Goal: Contribute content: Contribute content

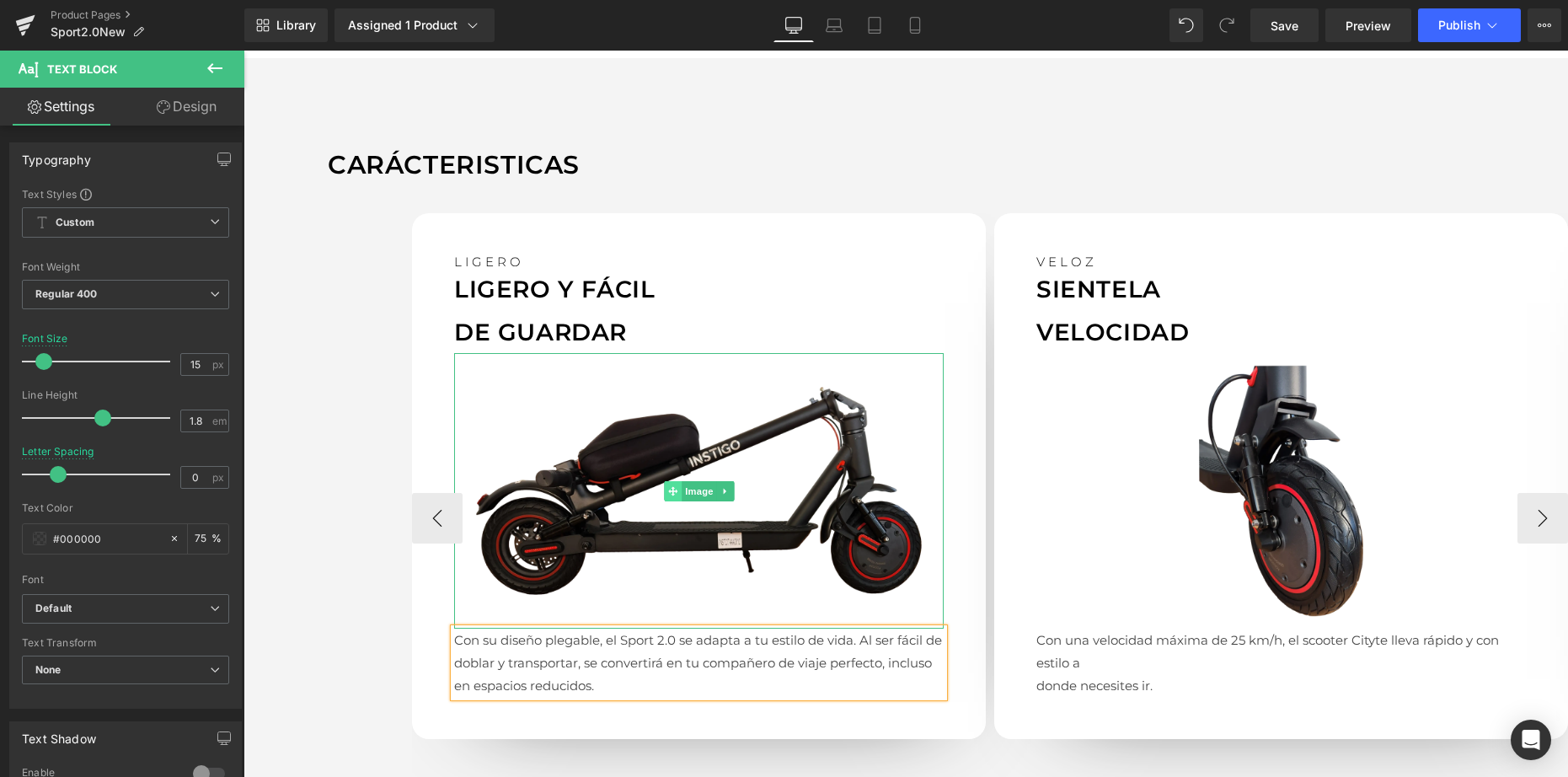
click at [676, 483] on span at bounding box center [673, 491] width 18 height 20
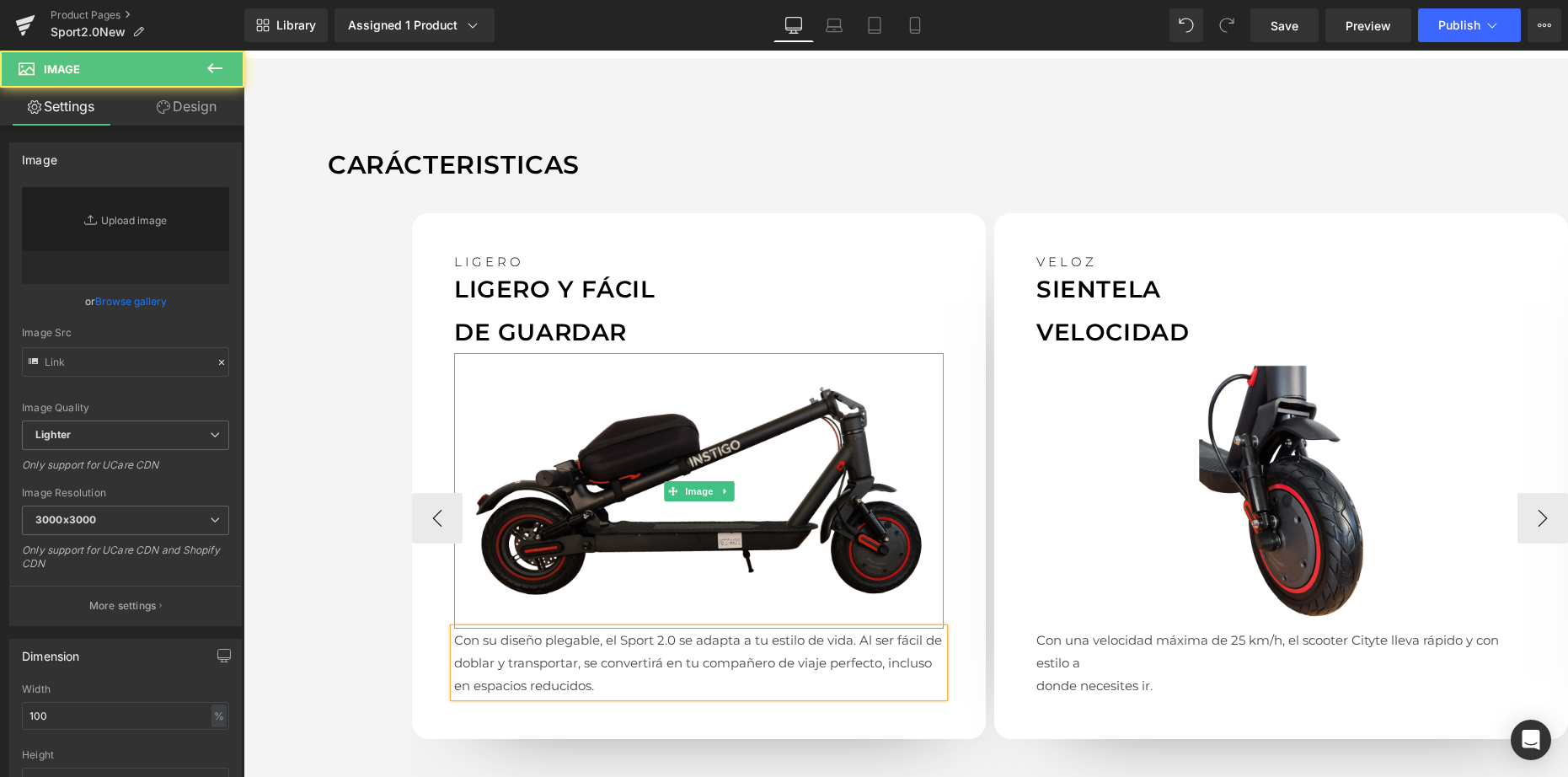
type input "[URL][DOMAIN_NAME]"
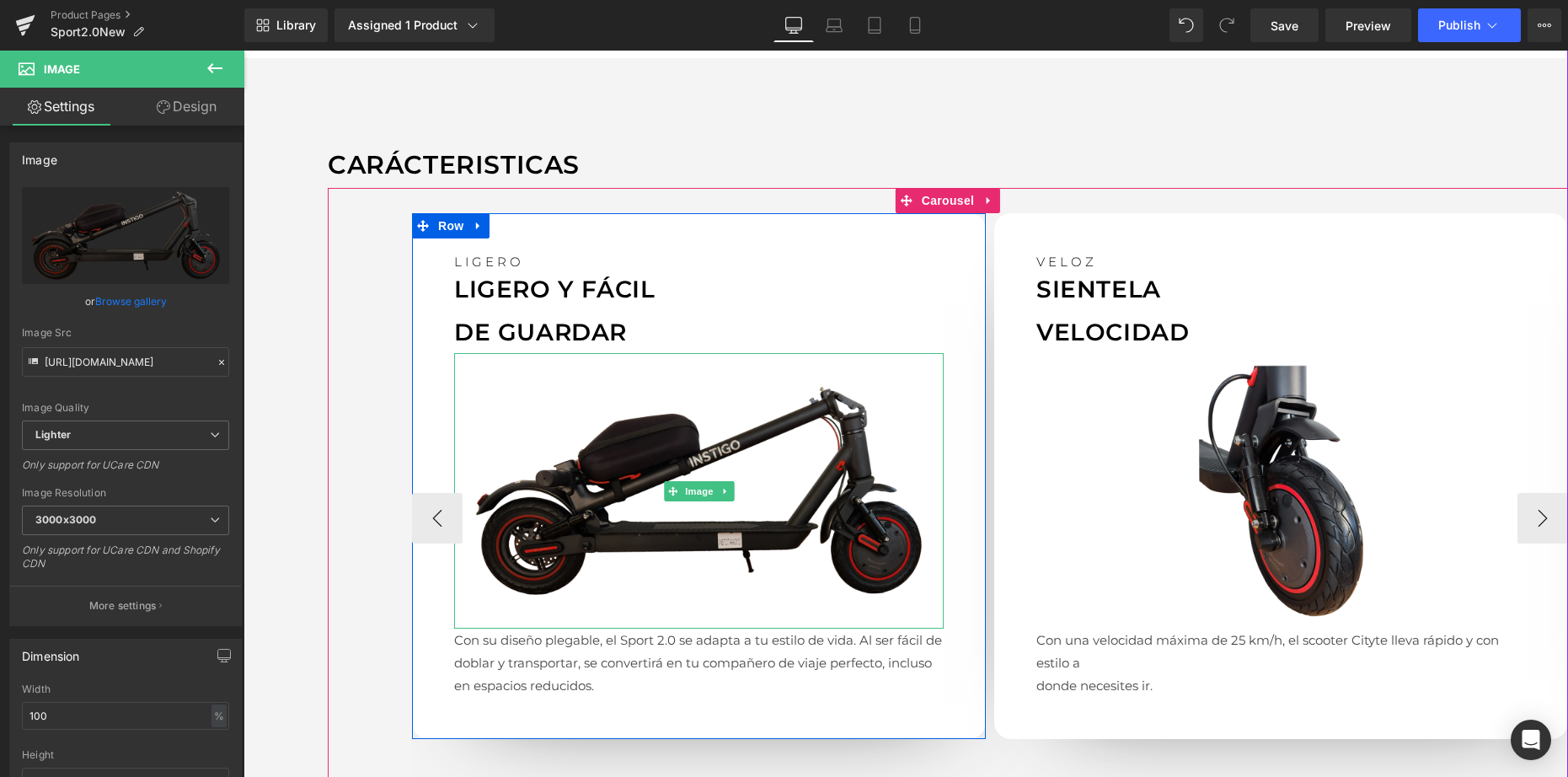
click at [649, 459] on img at bounding box center [698, 491] width 489 height 275
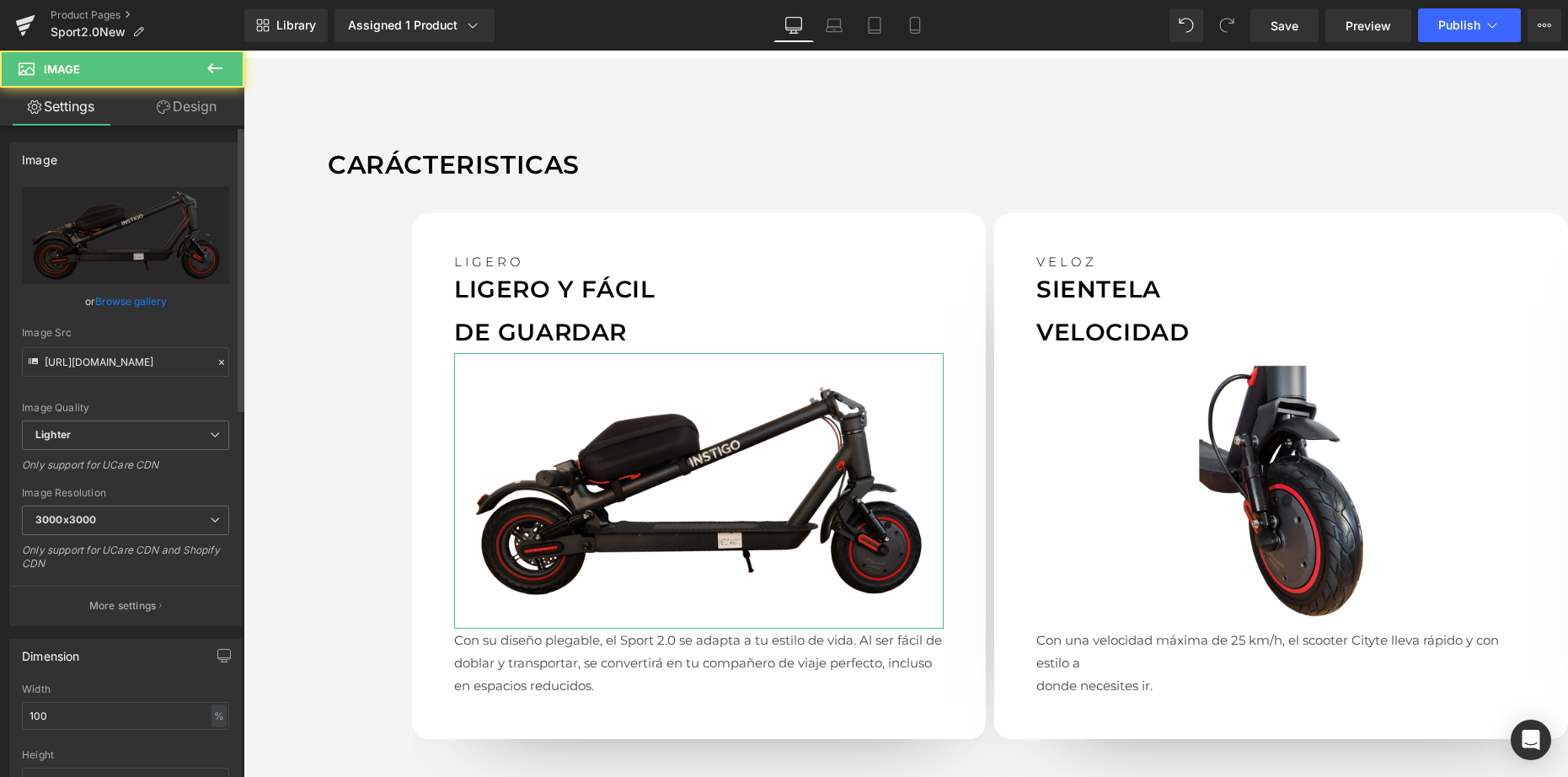
click at [134, 301] on link "Browse gallery" at bounding box center [131, 301] width 72 height 30
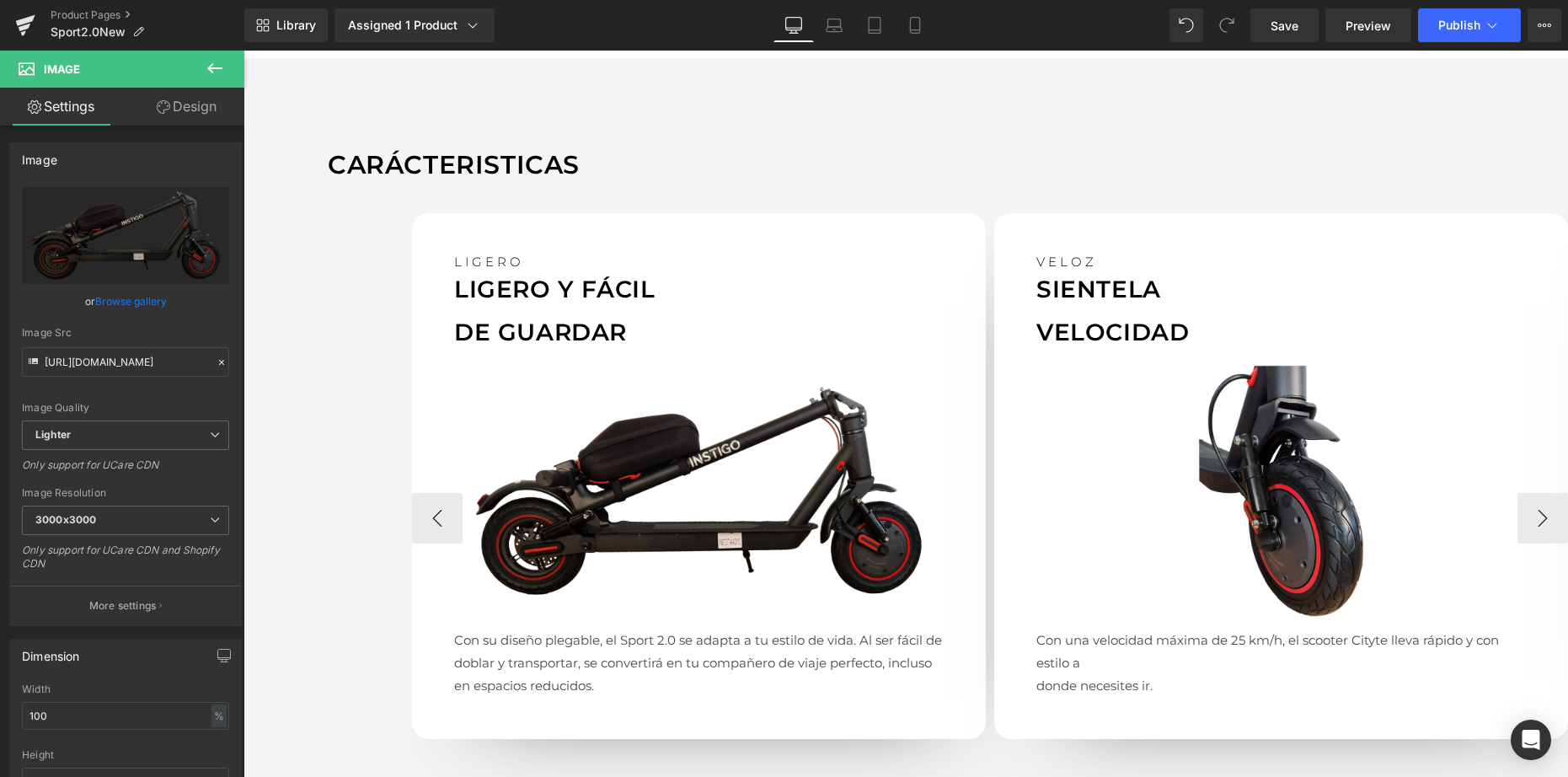
drag, startPoint x: 1024, startPoint y: 789, endPoint x: 781, endPoint y: 739, distance: 248.1
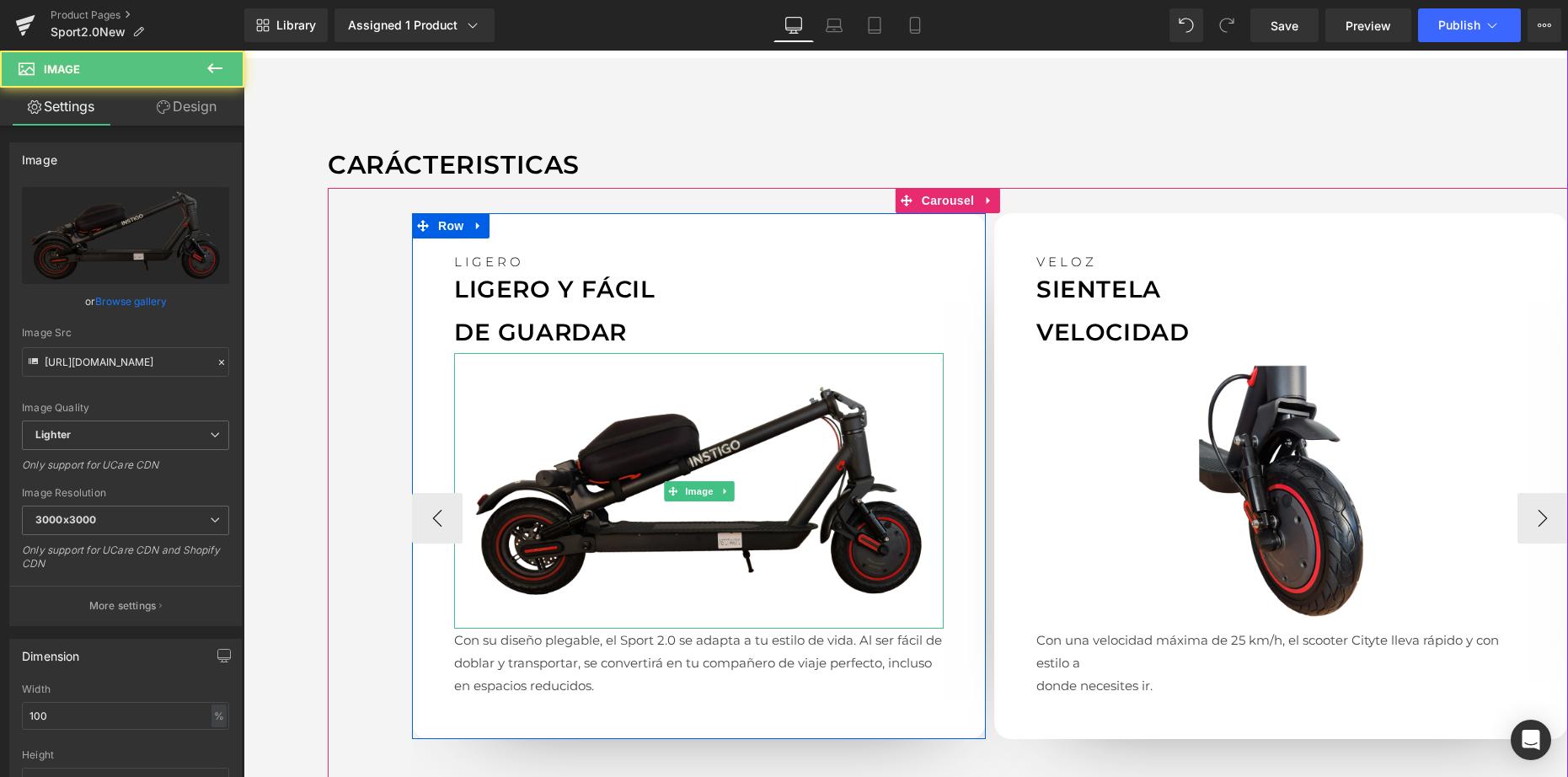
click at [694, 472] on img at bounding box center [698, 491] width 489 height 275
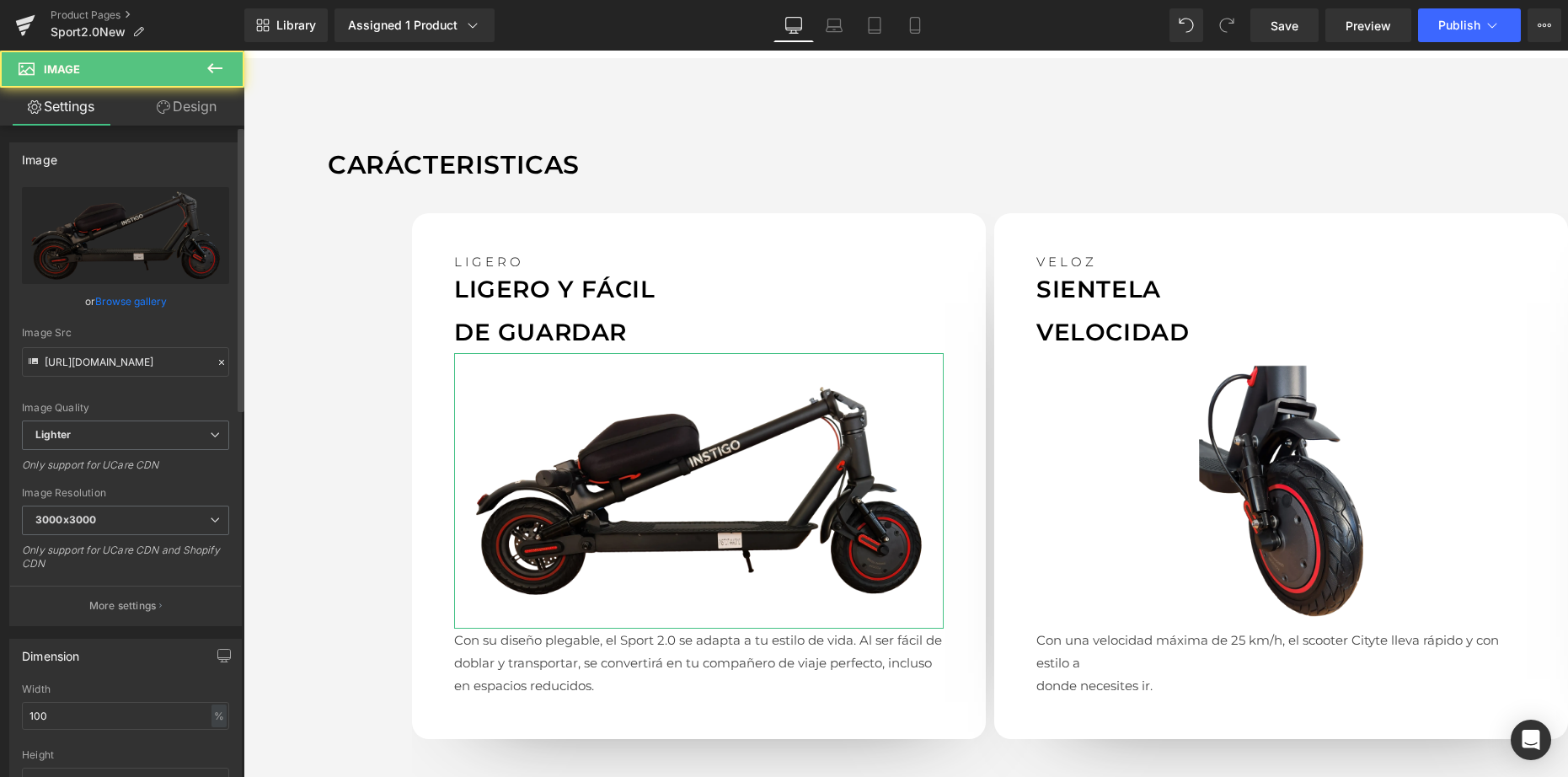
click at [110, 307] on link "Browse gallery" at bounding box center [131, 301] width 72 height 30
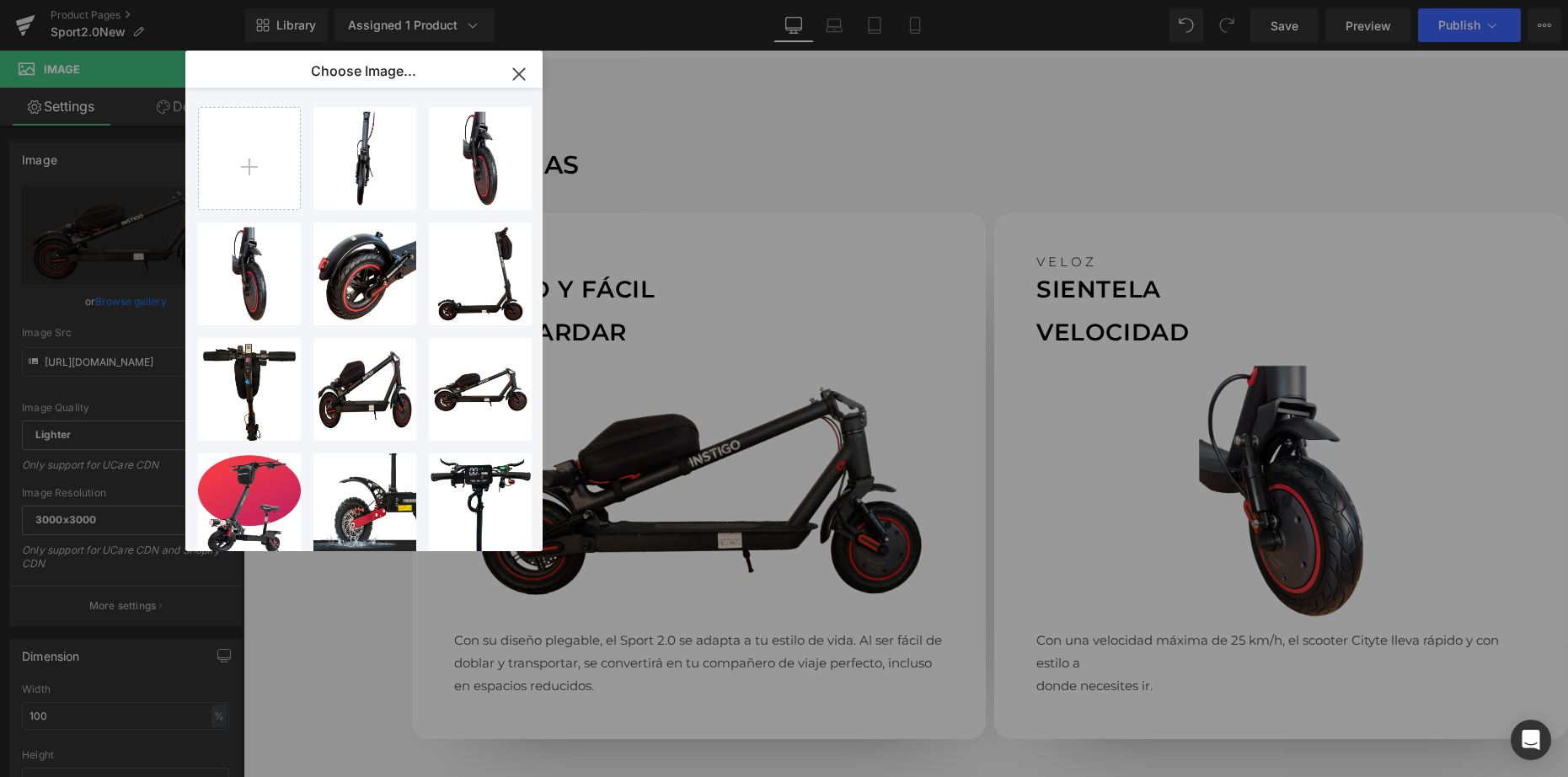
type input "C:\fakepath\sportgale1.webp"
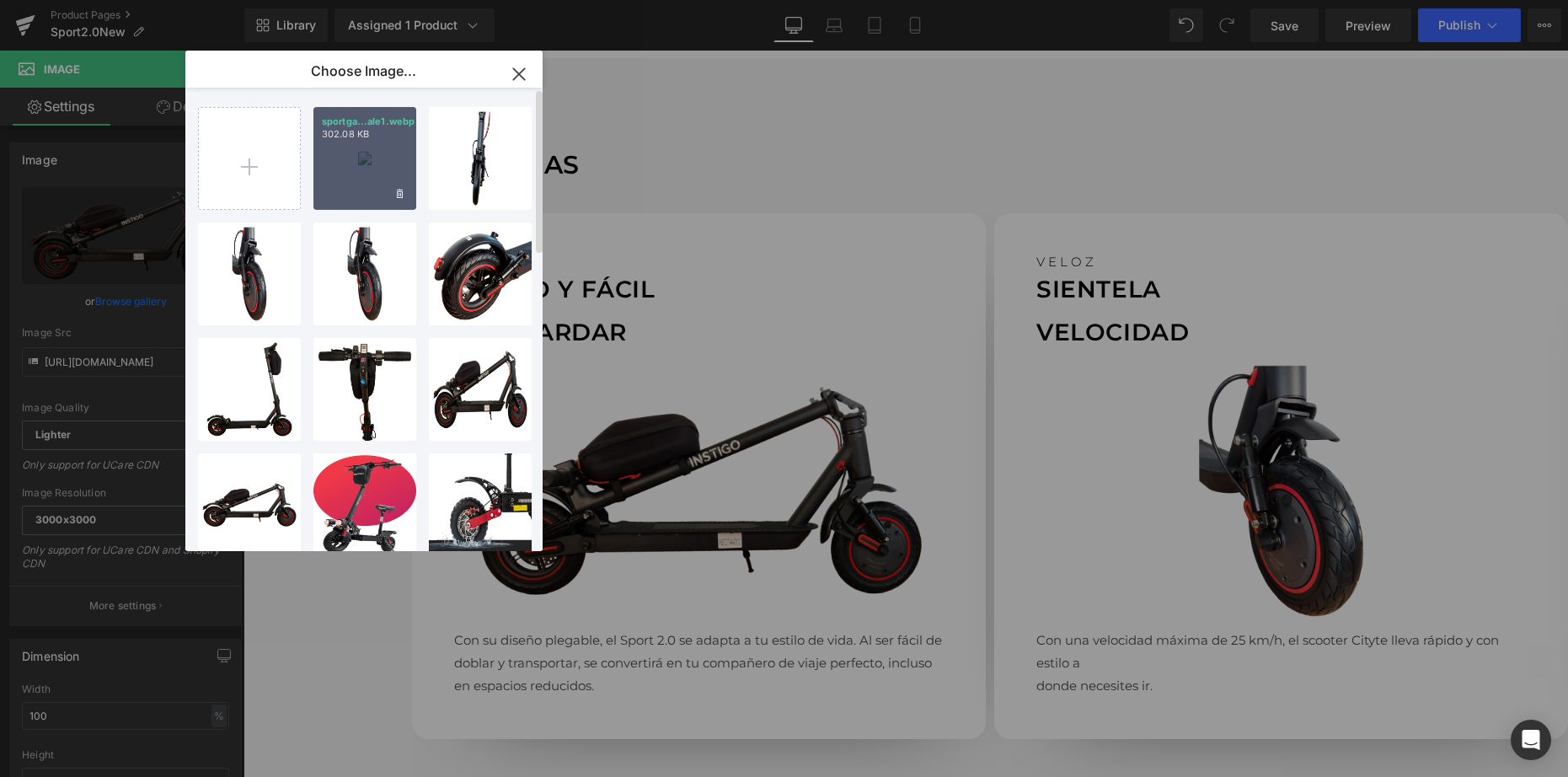
click at [363, 168] on div "sportga...ale1.webp 302.08 KB" at bounding box center [365, 159] width 103 height 103
type input "[URL][DOMAIN_NAME]"
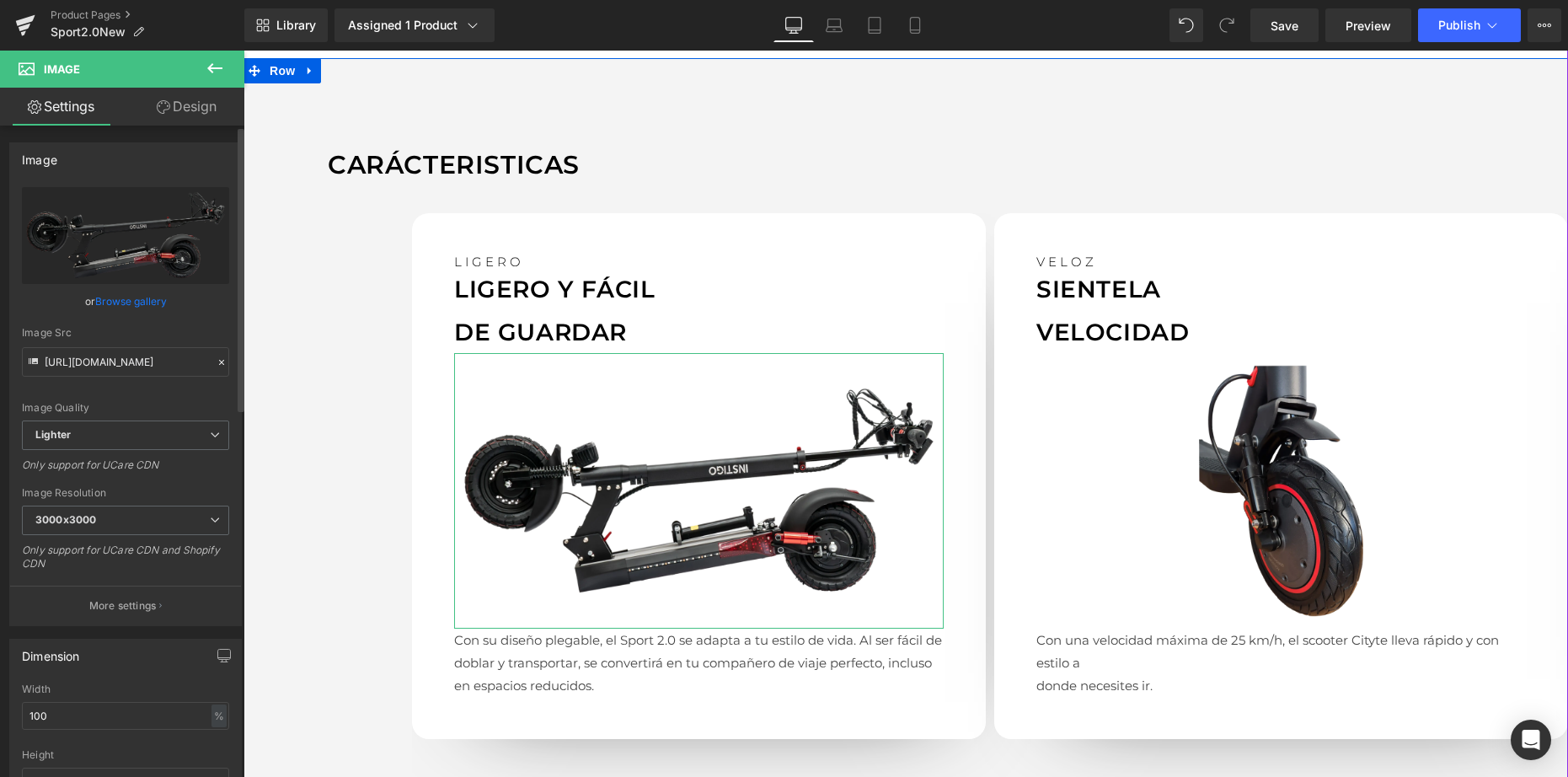
click at [141, 306] on link "Browse gallery" at bounding box center [131, 301] width 72 height 30
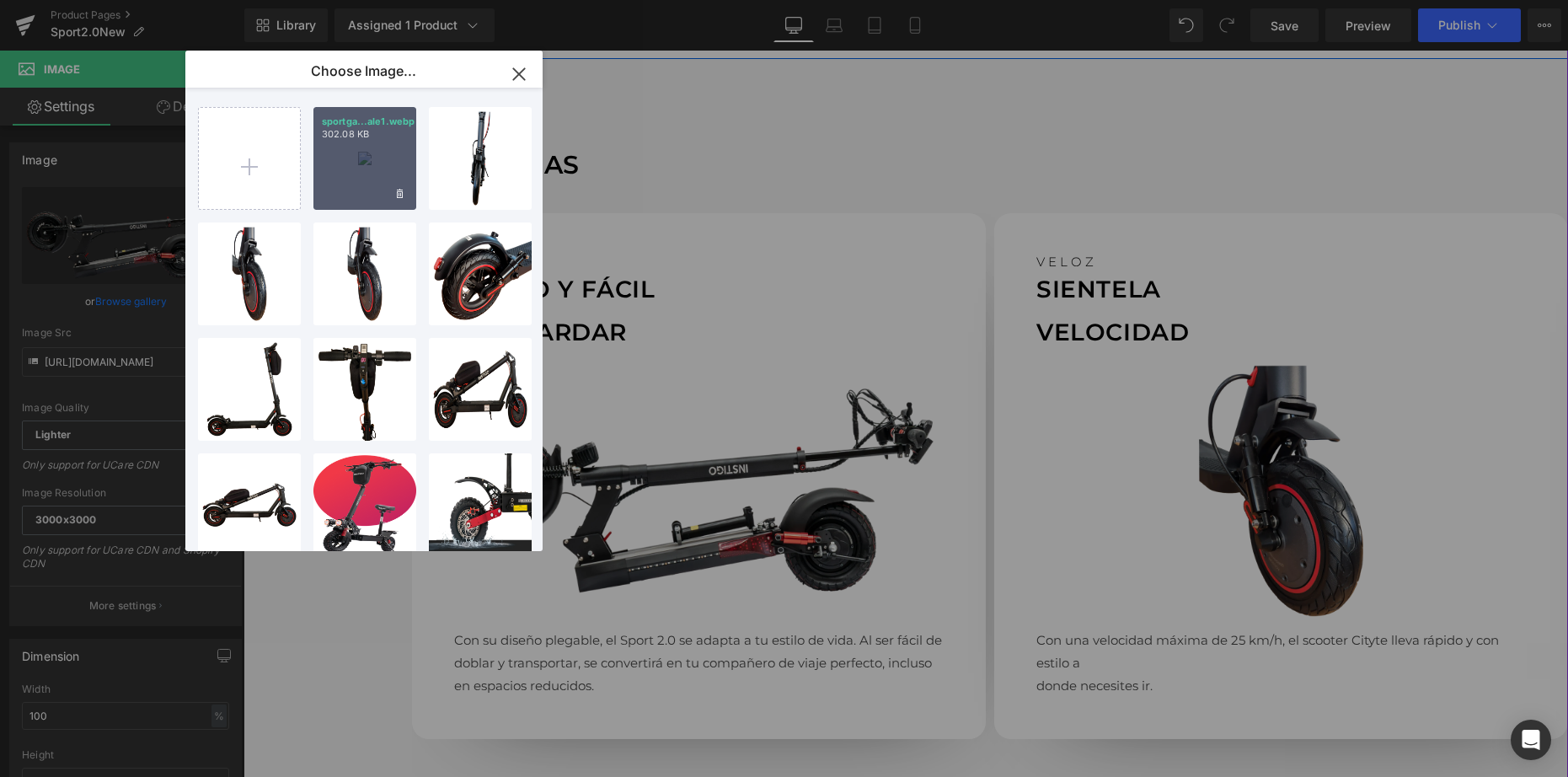
click at [332, 183] on div "sportga...ale1.webp 302.08 KB" at bounding box center [365, 159] width 103 height 103
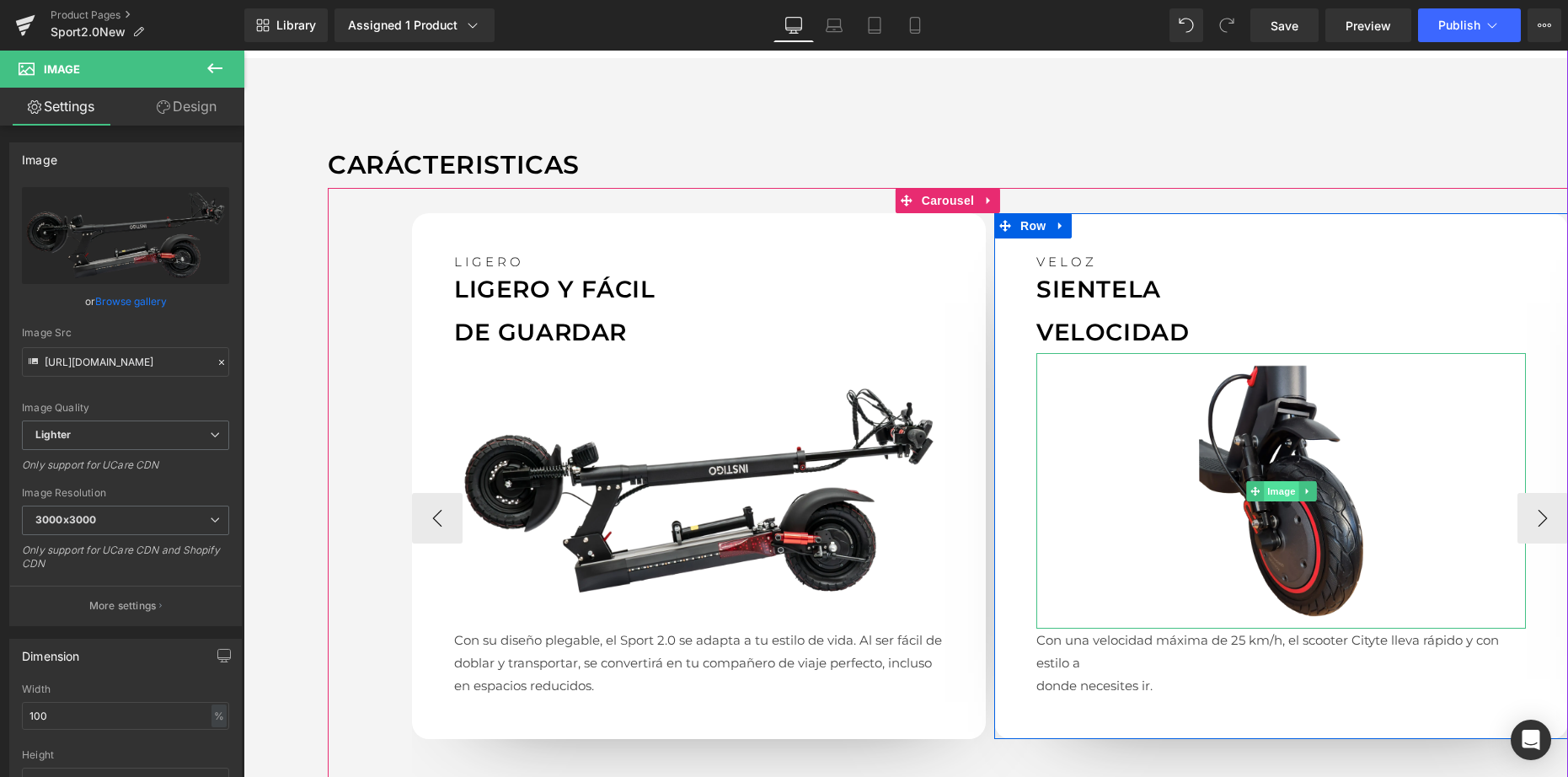
click at [1278, 483] on span "Image" at bounding box center [1281, 491] width 35 height 20
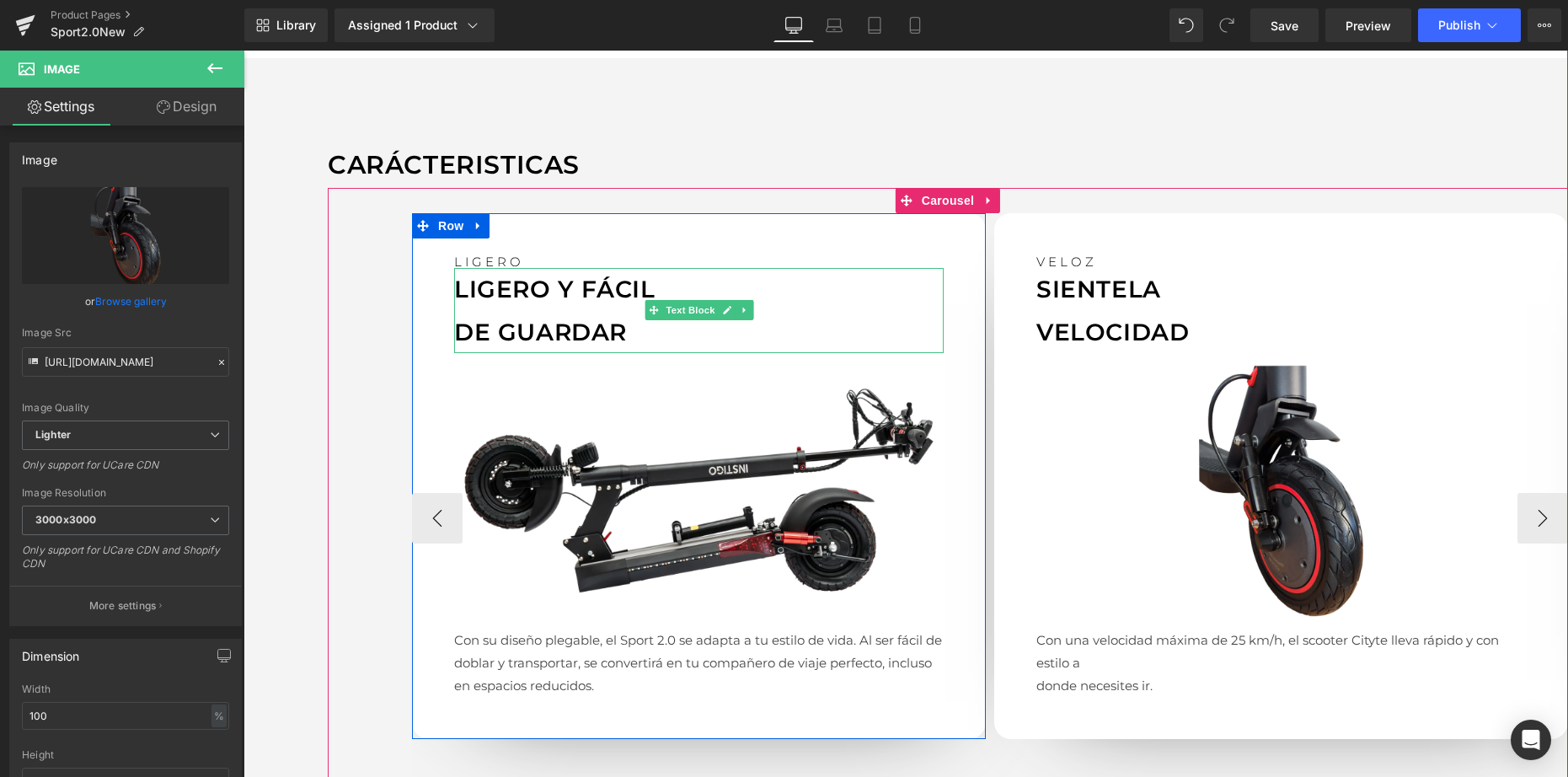
click at [507, 330] on p "DE GUARDAR" at bounding box center [698, 332] width 489 height 42
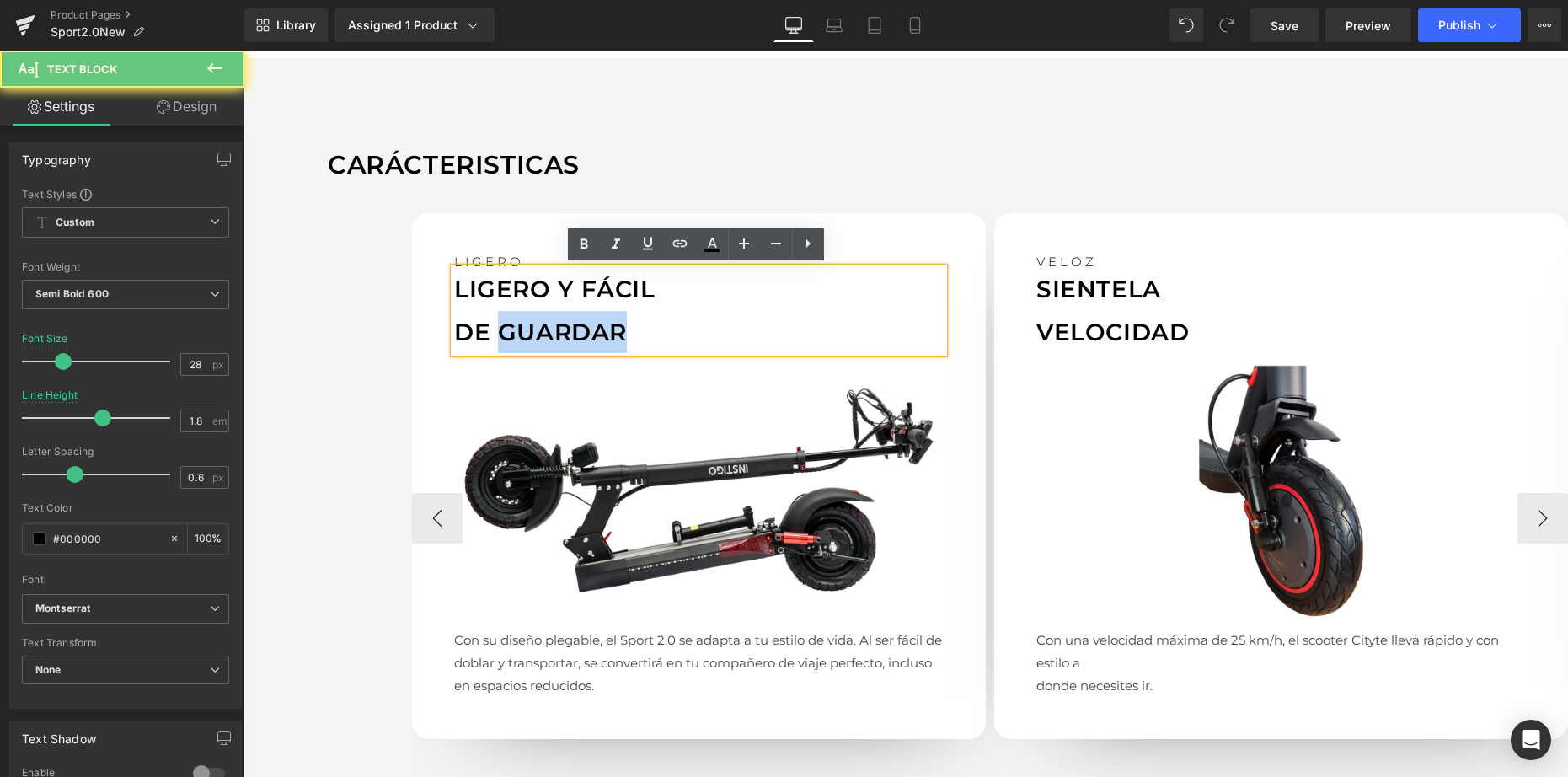
click at [508, 330] on p "DE GUARDAR" at bounding box center [698, 332] width 489 height 42
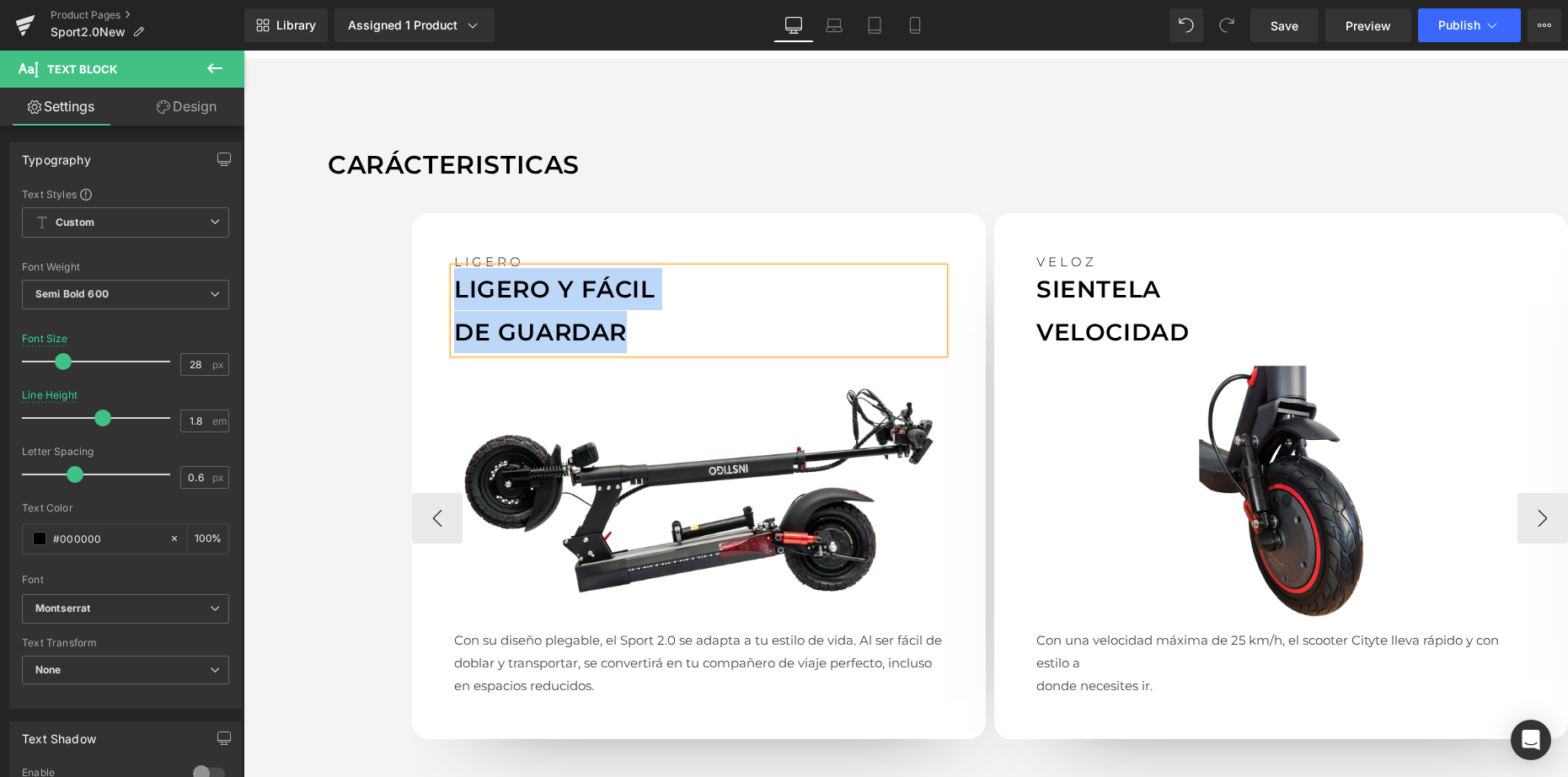
paste div
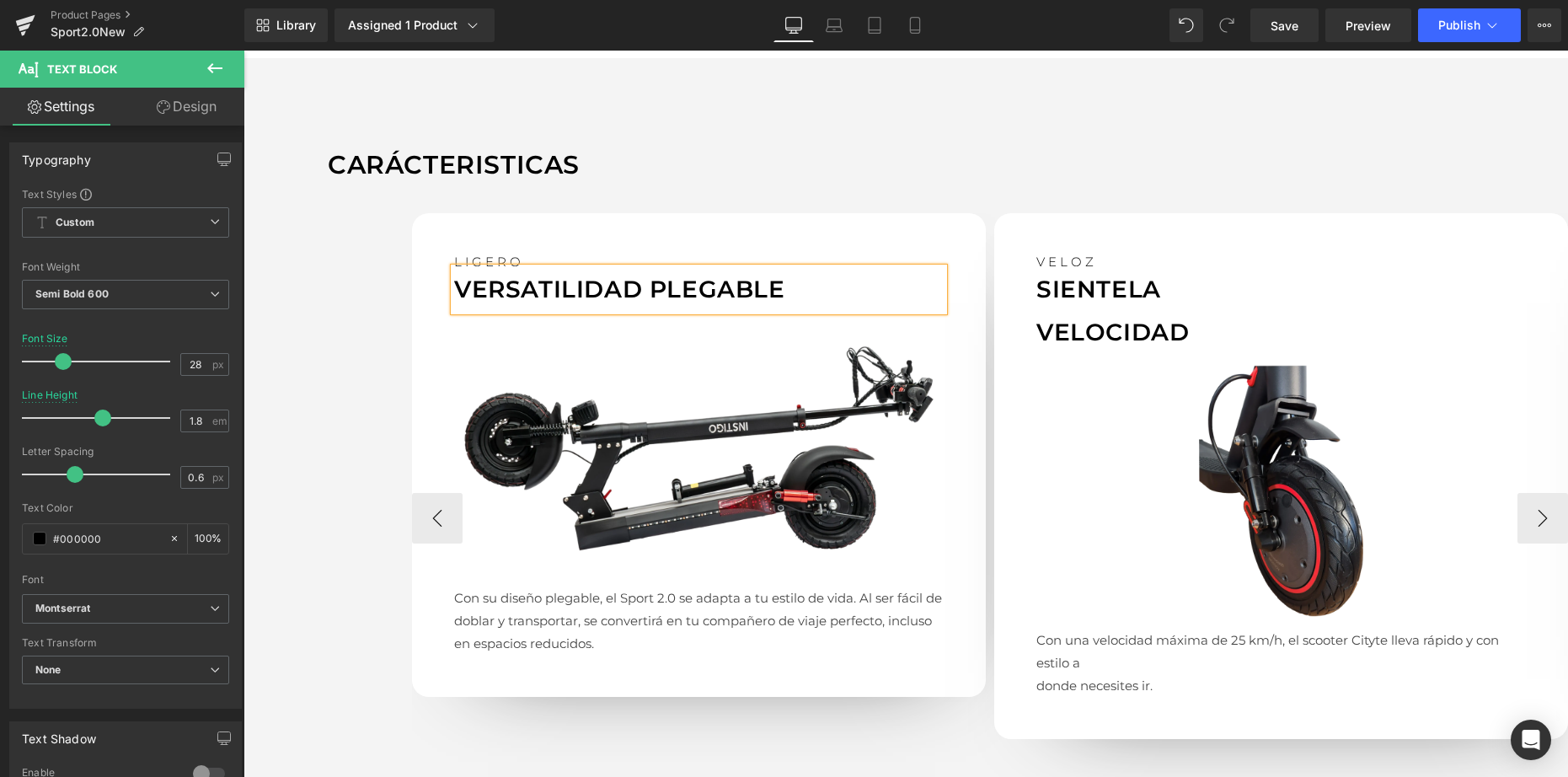
click at [657, 283] on p "VERSATILIDAD PLEGABLE" at bounding box center [698, 289] width 489 height 42
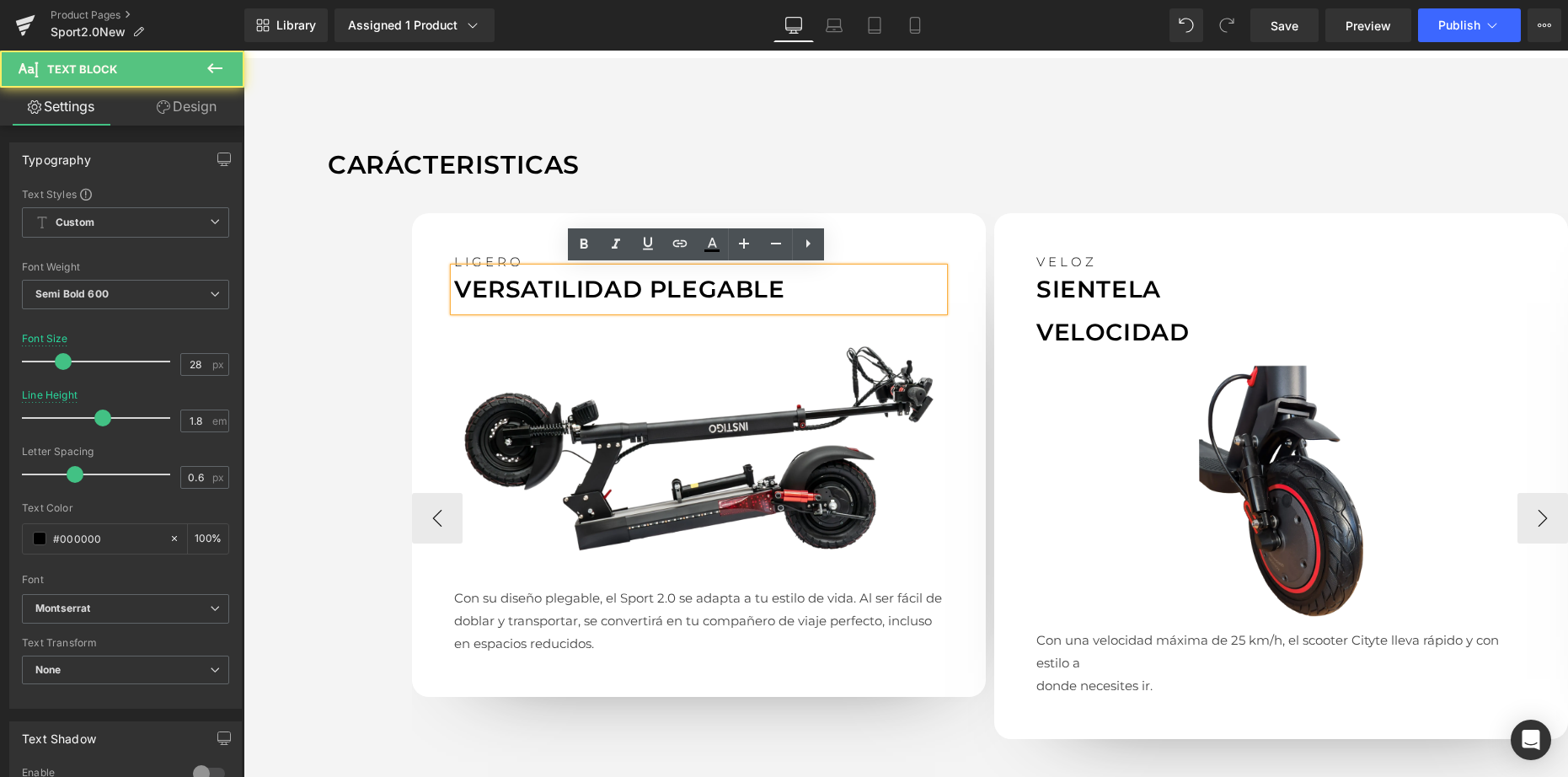
click at [649, 284] on p "VERSATILIDAD PLEGABLE" at bounding box center [698, 289] width 489 height 42
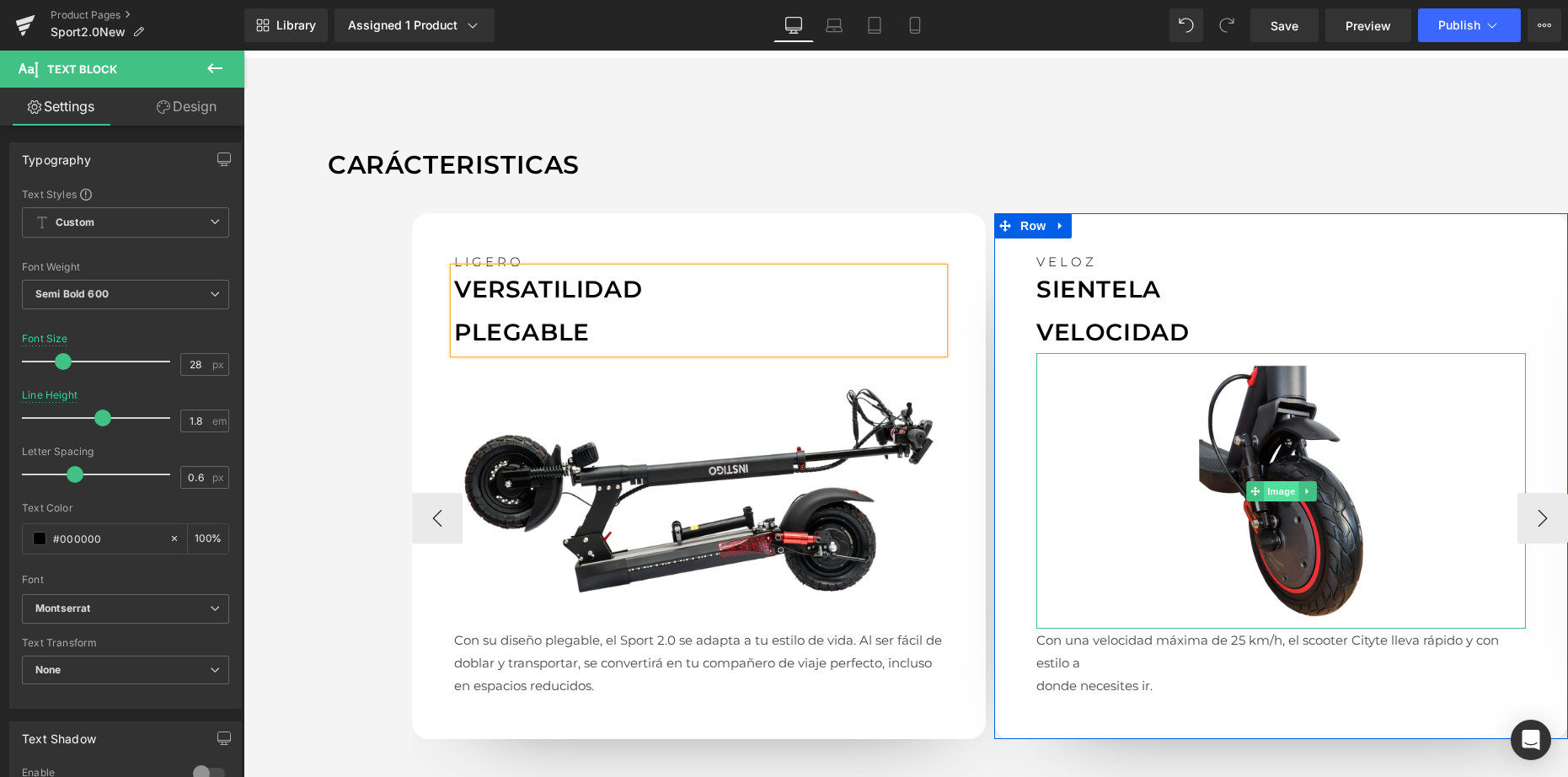
click at [1281, 489] on span "Image" at bounding box center [1281, 491] width 35 height 20
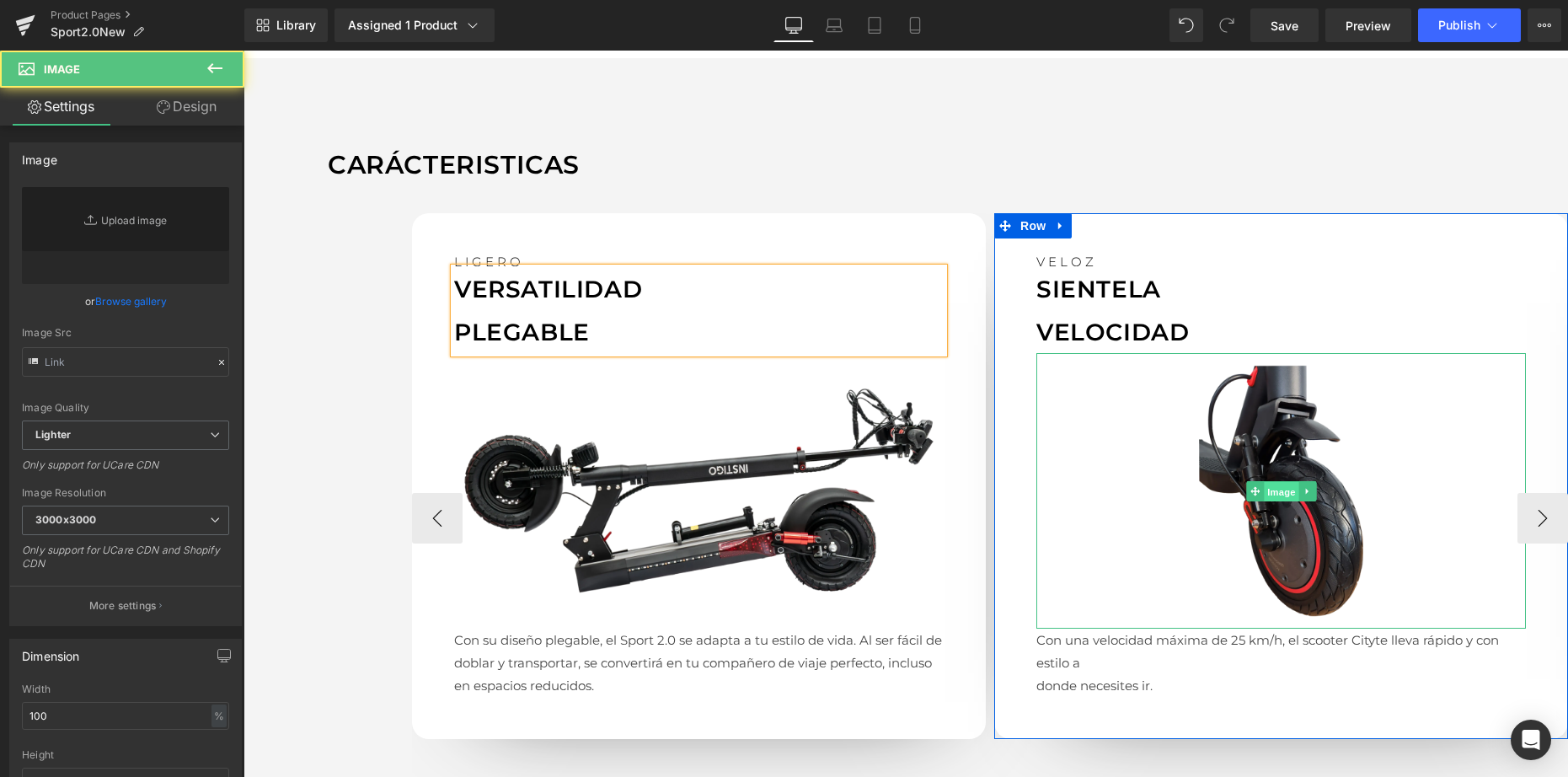
type input "[URL][DOMAIN_NAME]"
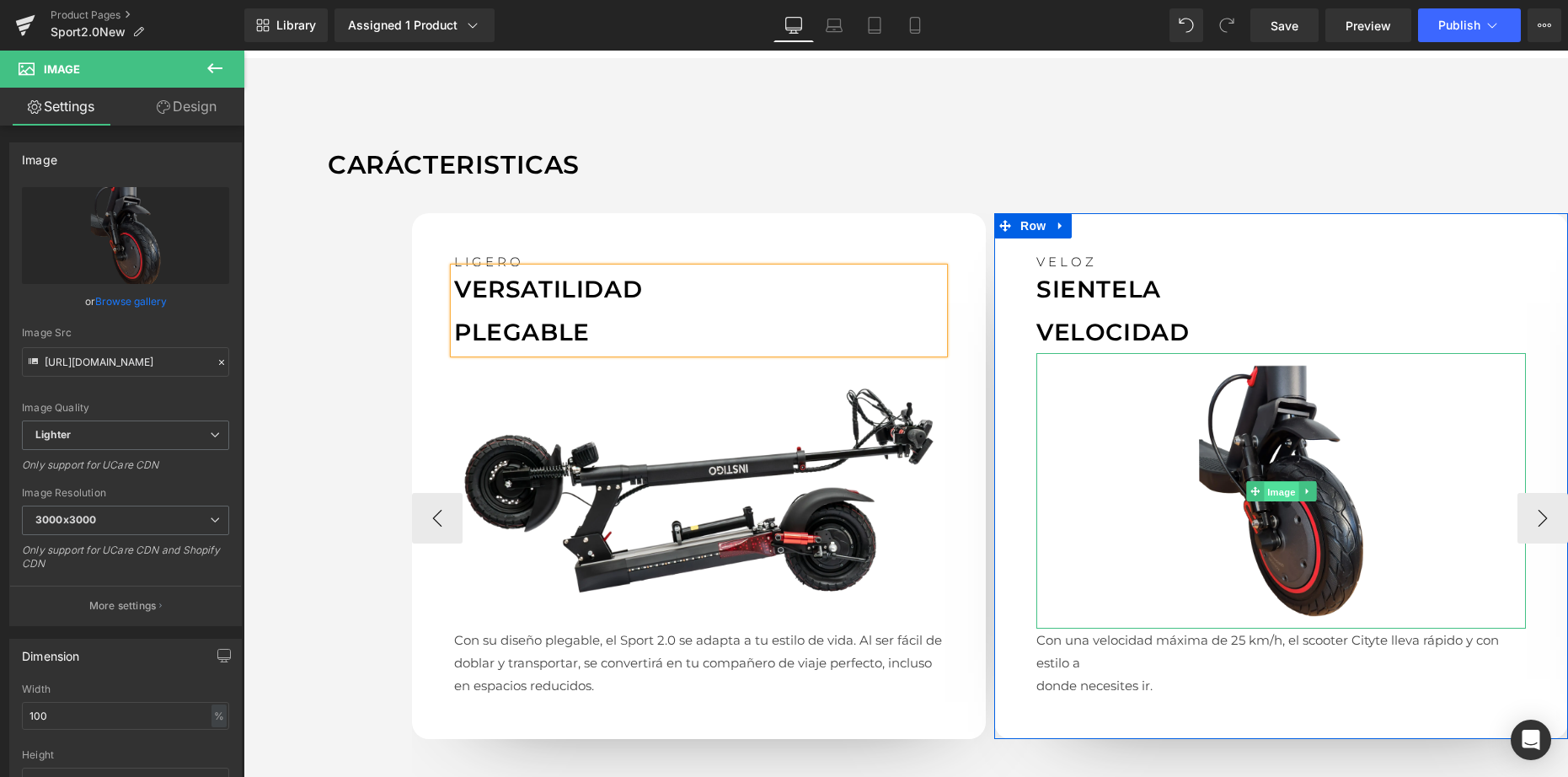
click at [1264, 493] on span "Image" at bounding box center [1281, 491] width 35 height 20
click at [1275, 489] on span "Image" at bounding box center [1281, 491] width 35 height 20
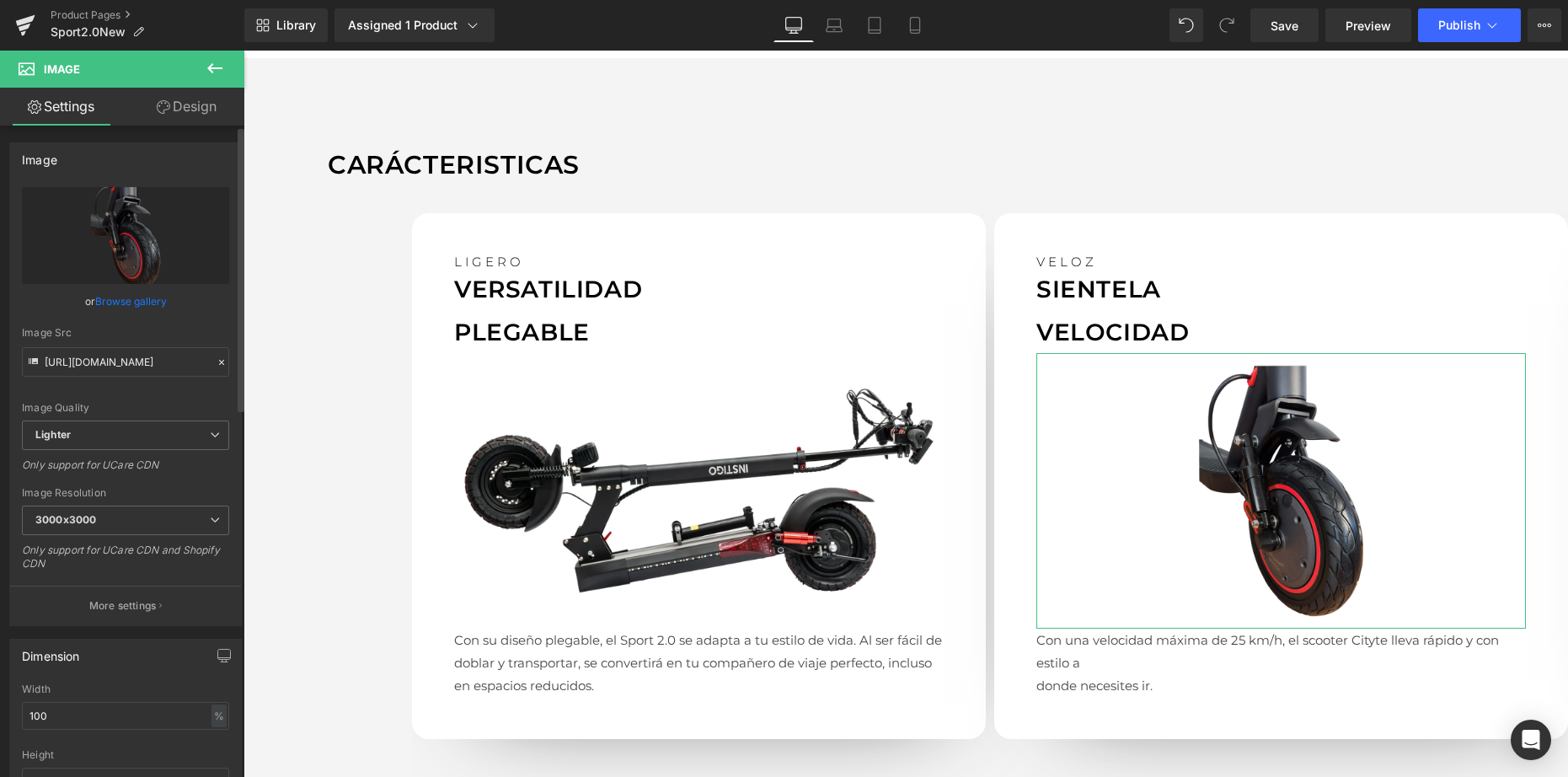
click at [132, 297] on link "Browse gallery" at bounding box center [131, 301] width 72 height 30
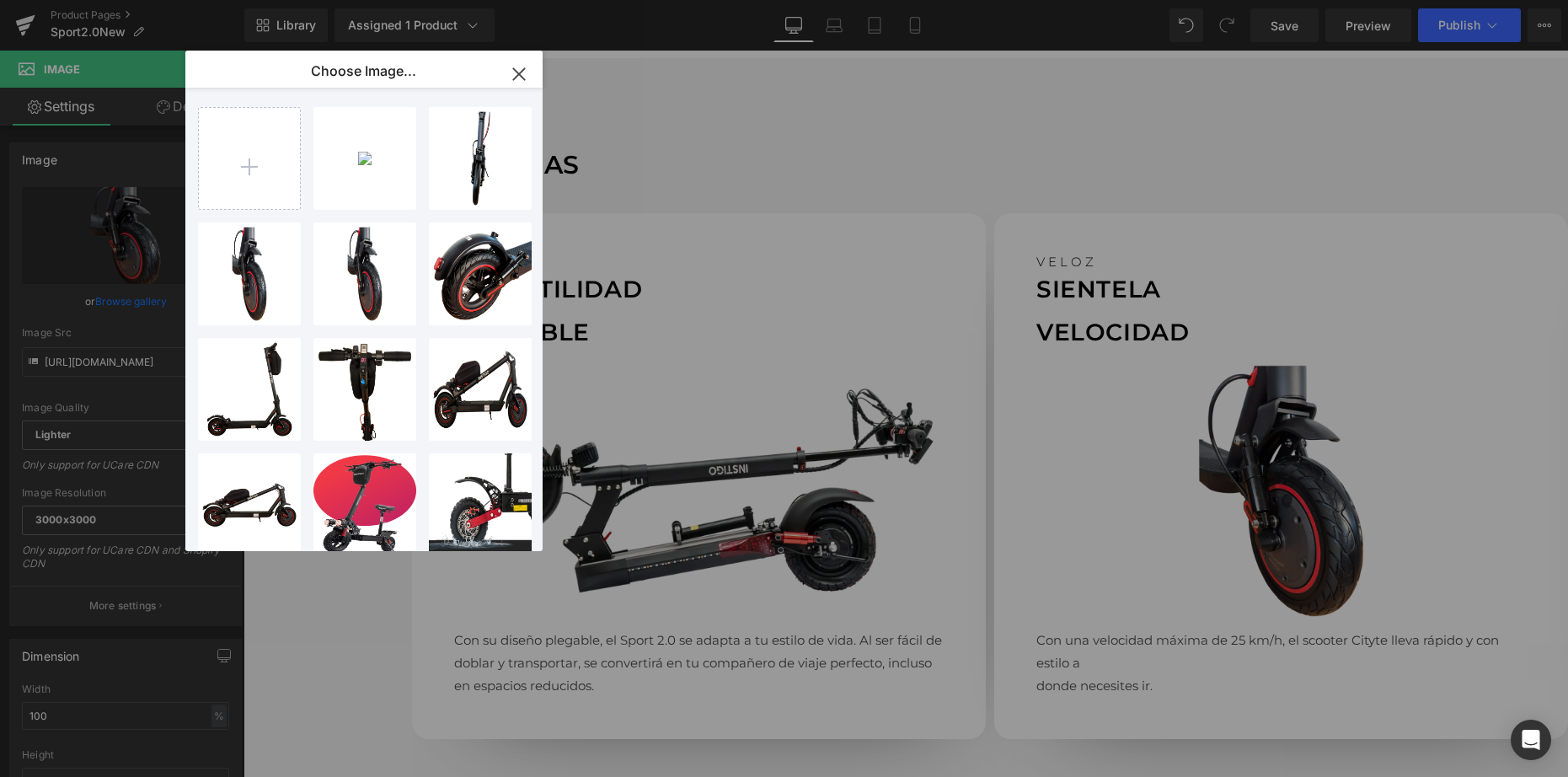
type input "C:\fakepath\sportgale2.webp"
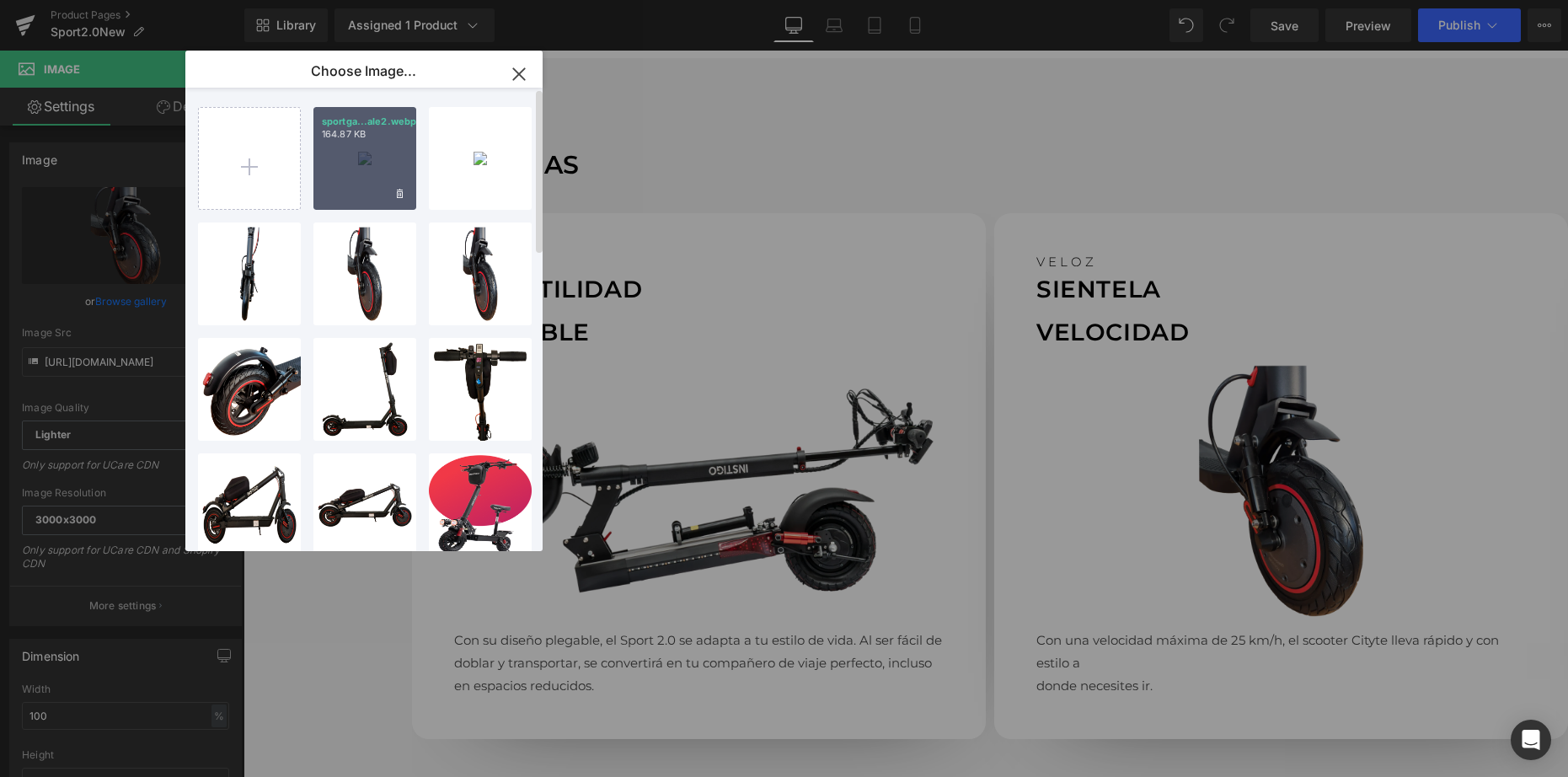
click at [365, 172] on div "sportga...ale2.webp 164.87 KB" at bounding box center [365, 159] width 103 height 103
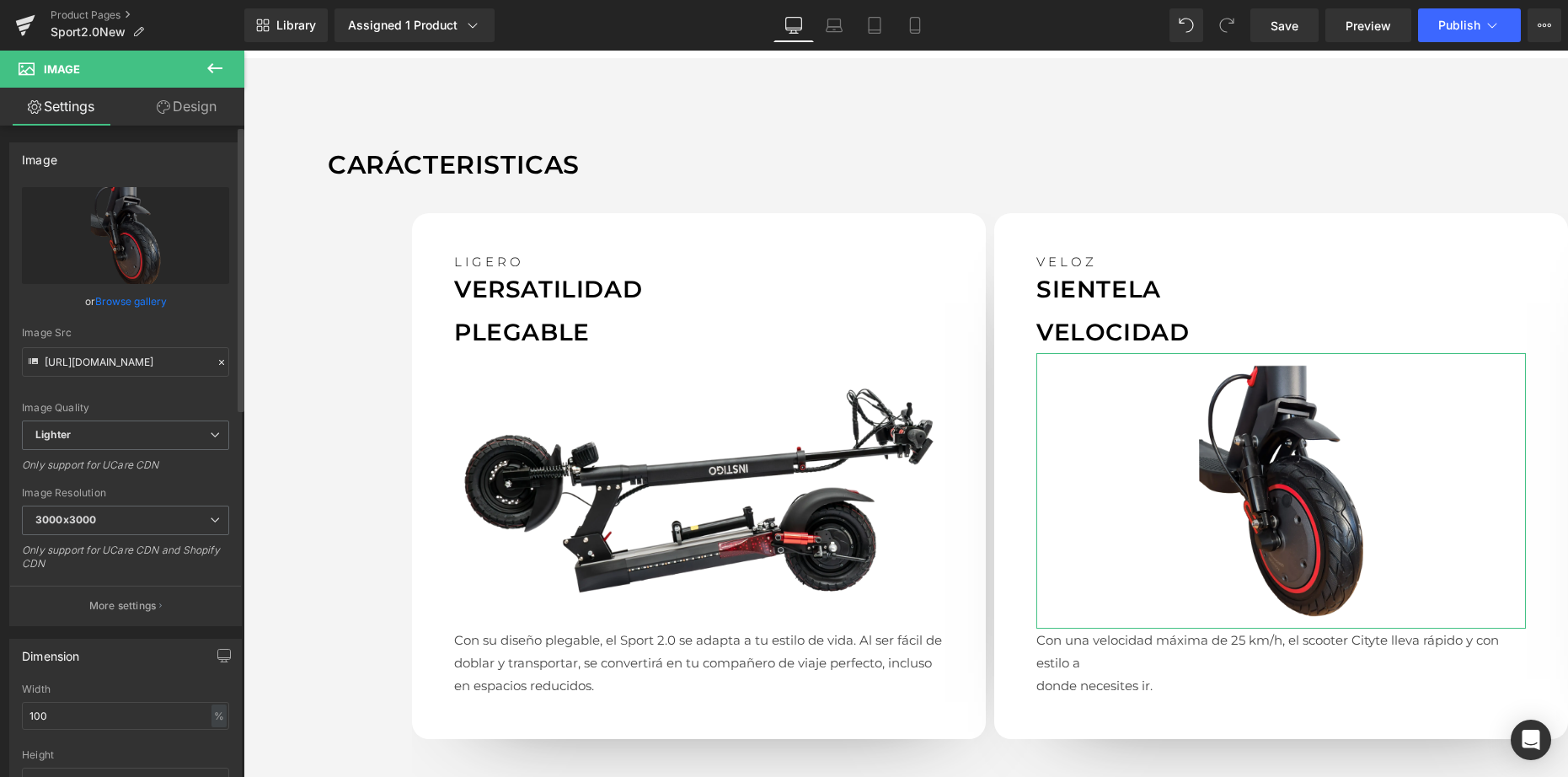
click at [140, 298] on link "Browse gallery" at bounding box center [131, 301] width 72 height 30
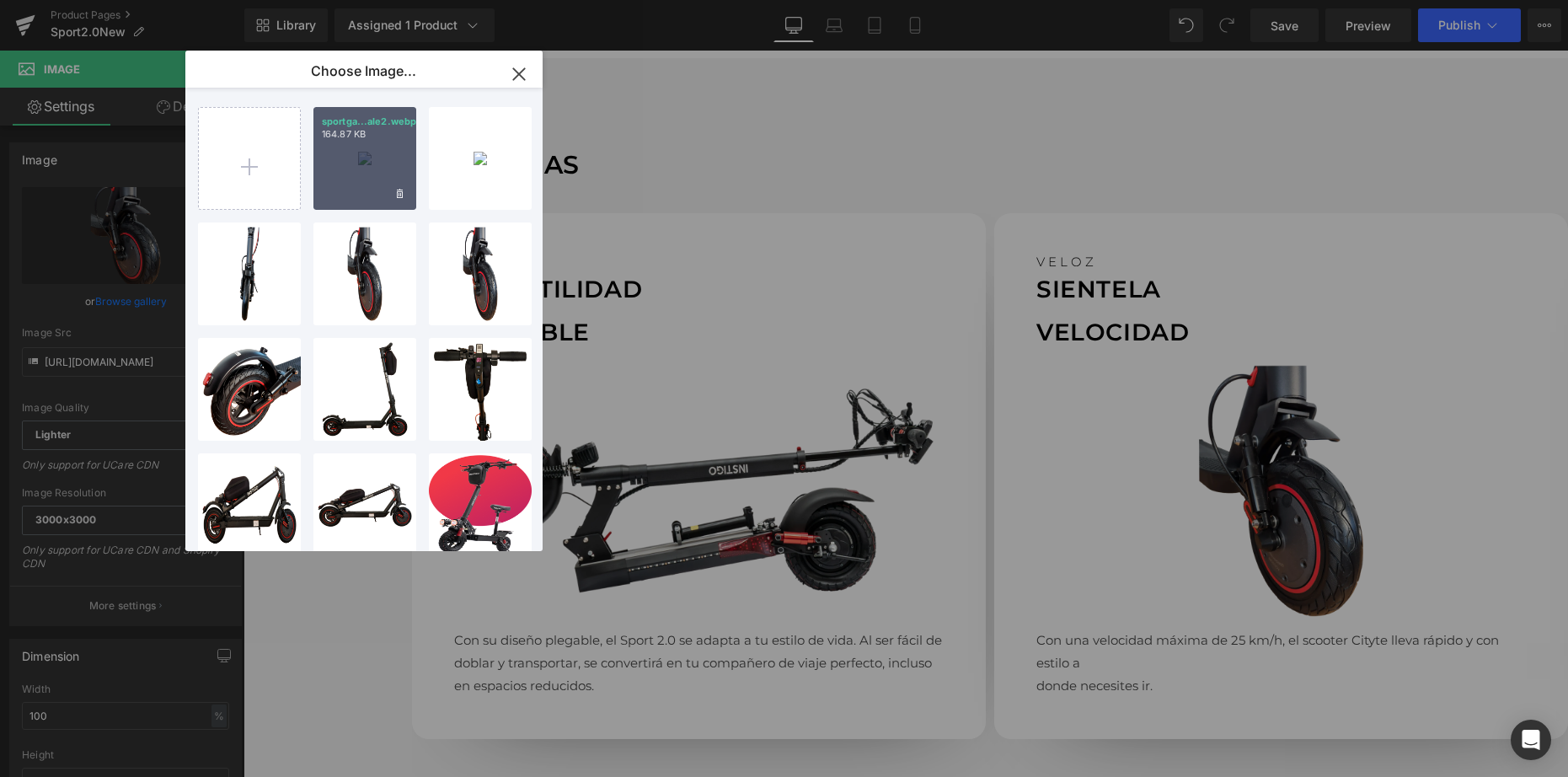
click at [339, 159] on div "sportga...ale2.webp 164.87 KB" at bounding box center [365, 159] width 103 height 103
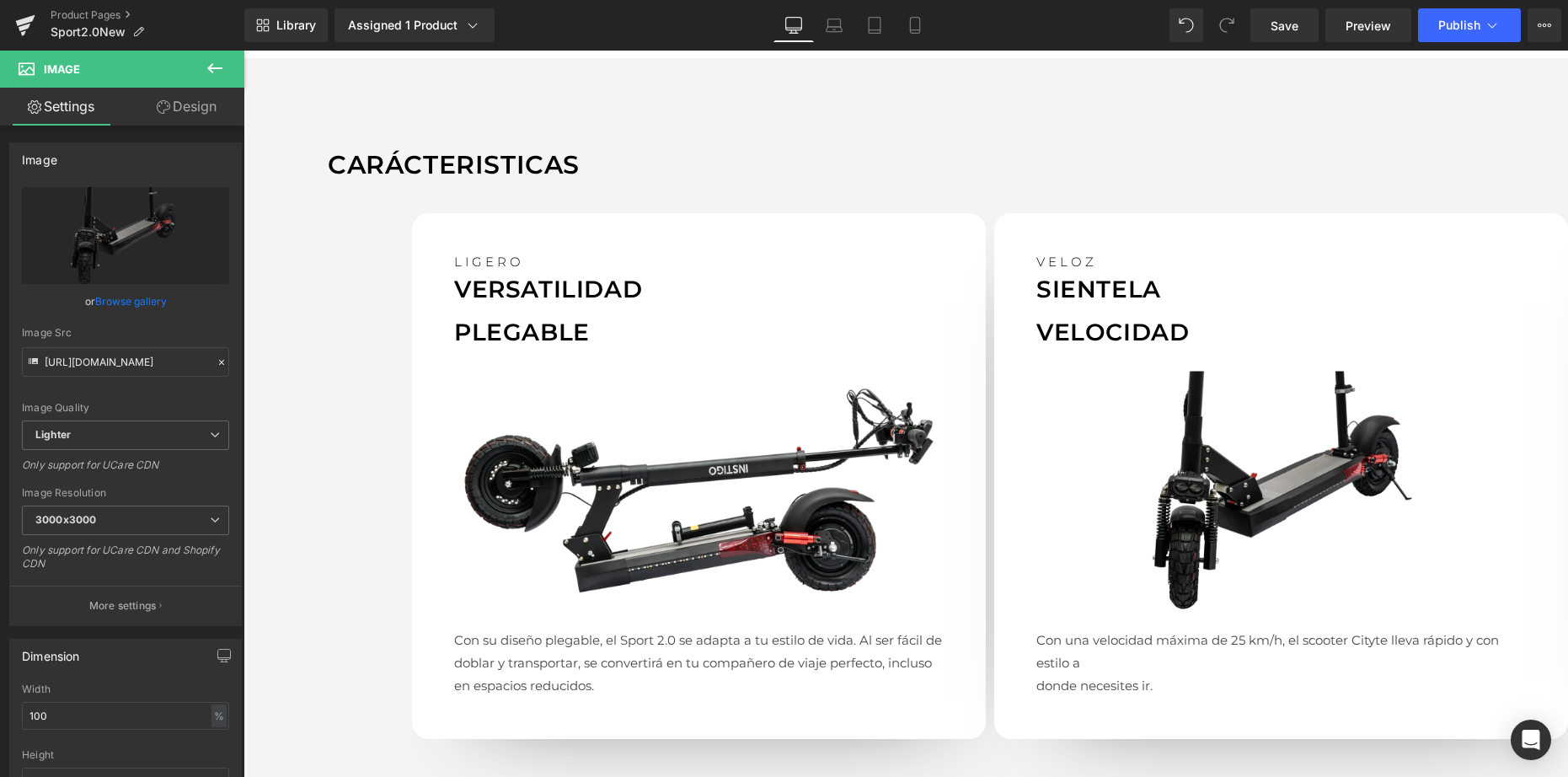
type input "[URL][DOMAIN_NAME]"
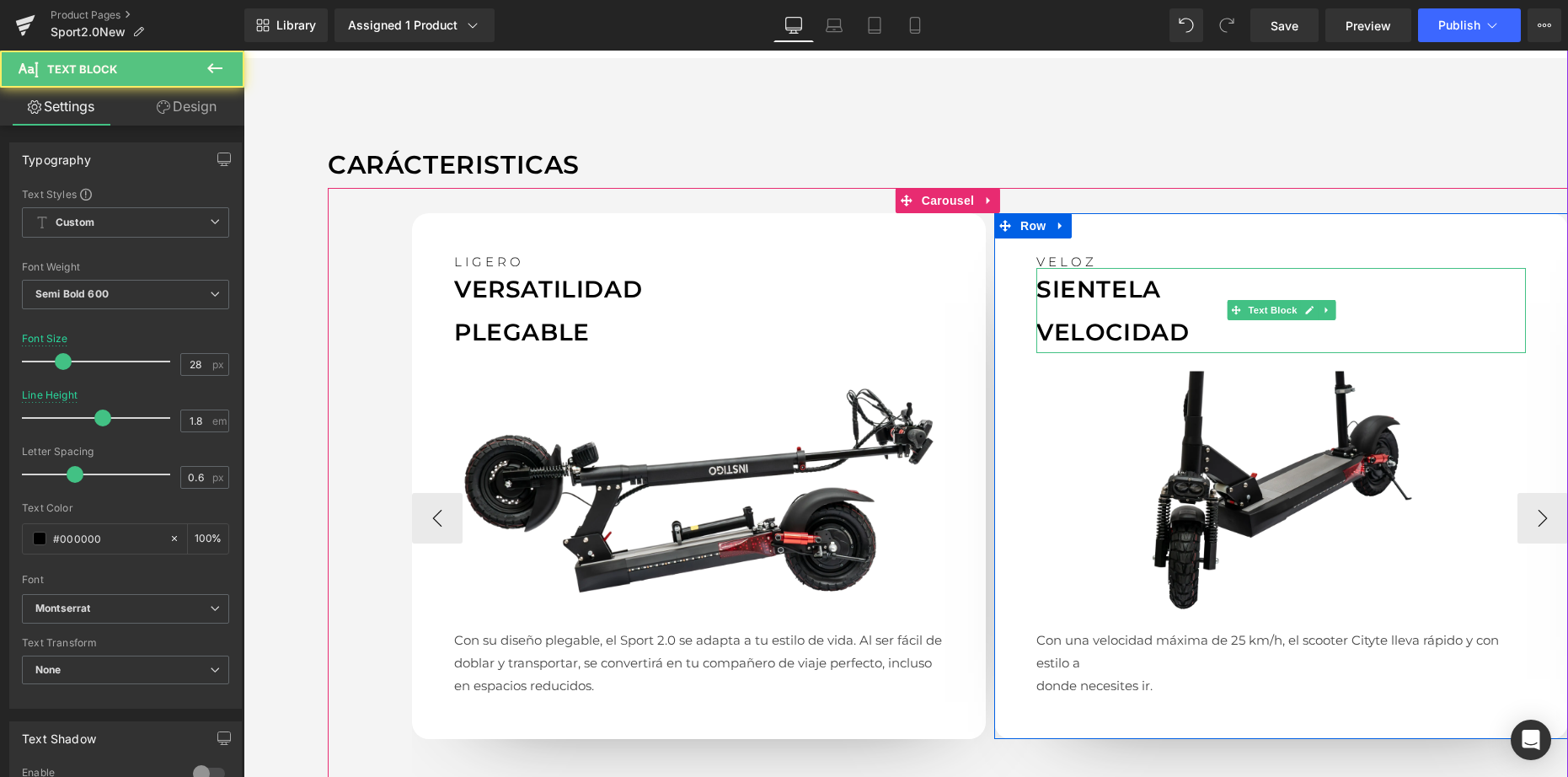
click at [1082, 313] on p "VELOCIDAD" at bounding box center [1281, 332] width 489 height 42
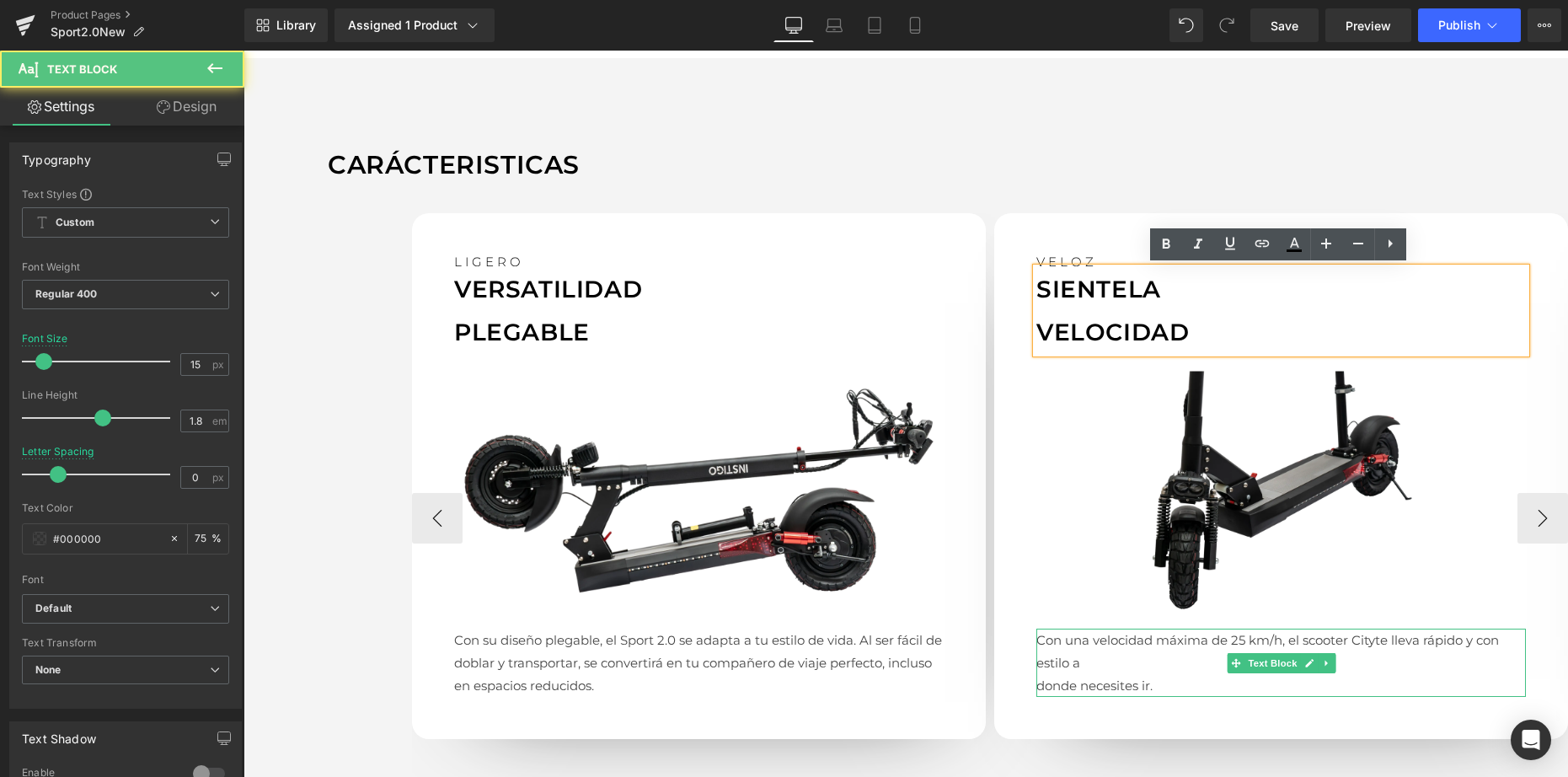
click at [1105, 650] on p "Con una velocidad máxima de 25 km/h, el scooter City te lleva rápido y con esti…" at bounding box center [1281, 652] width 489 height 46
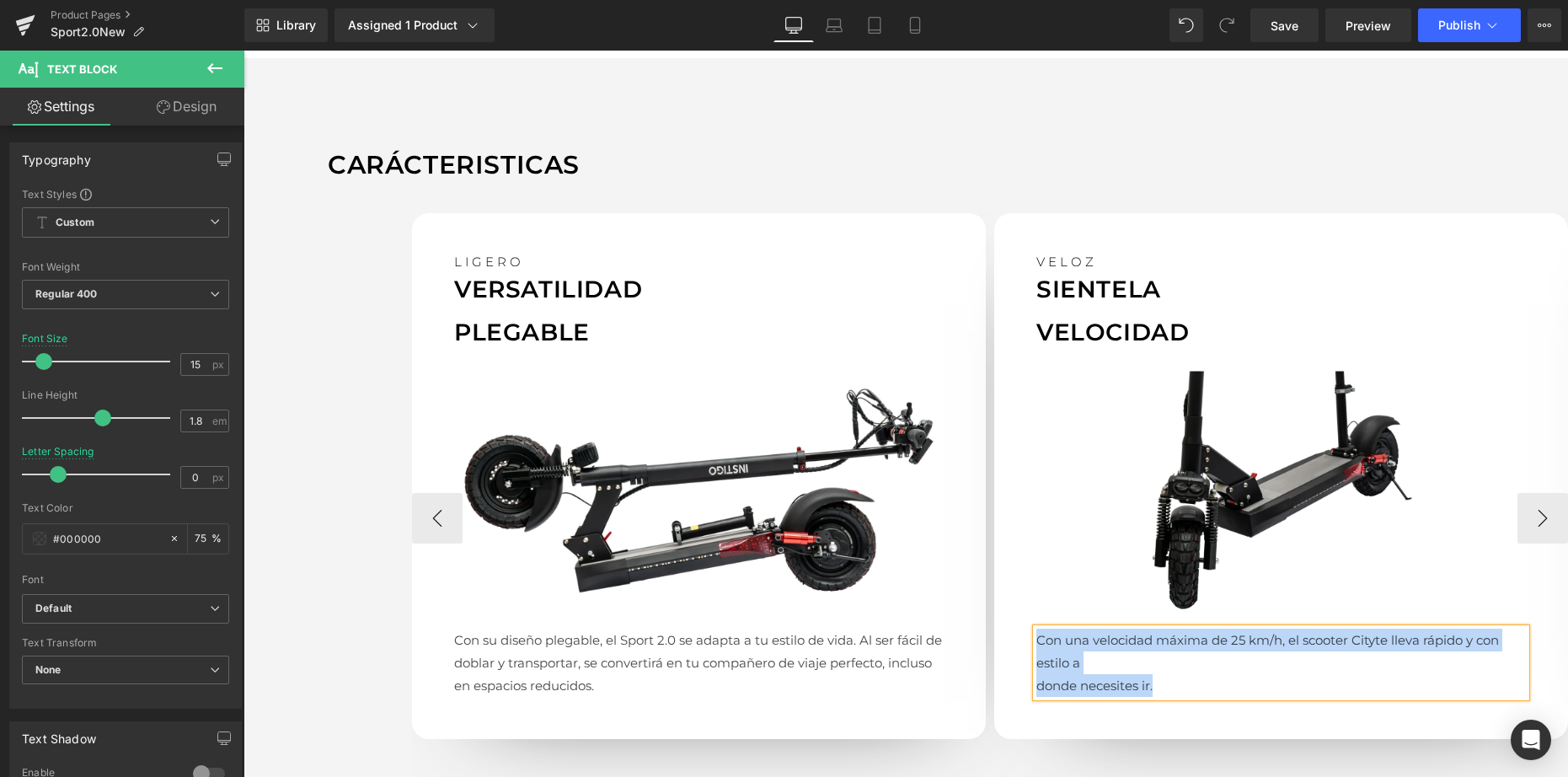
paste div
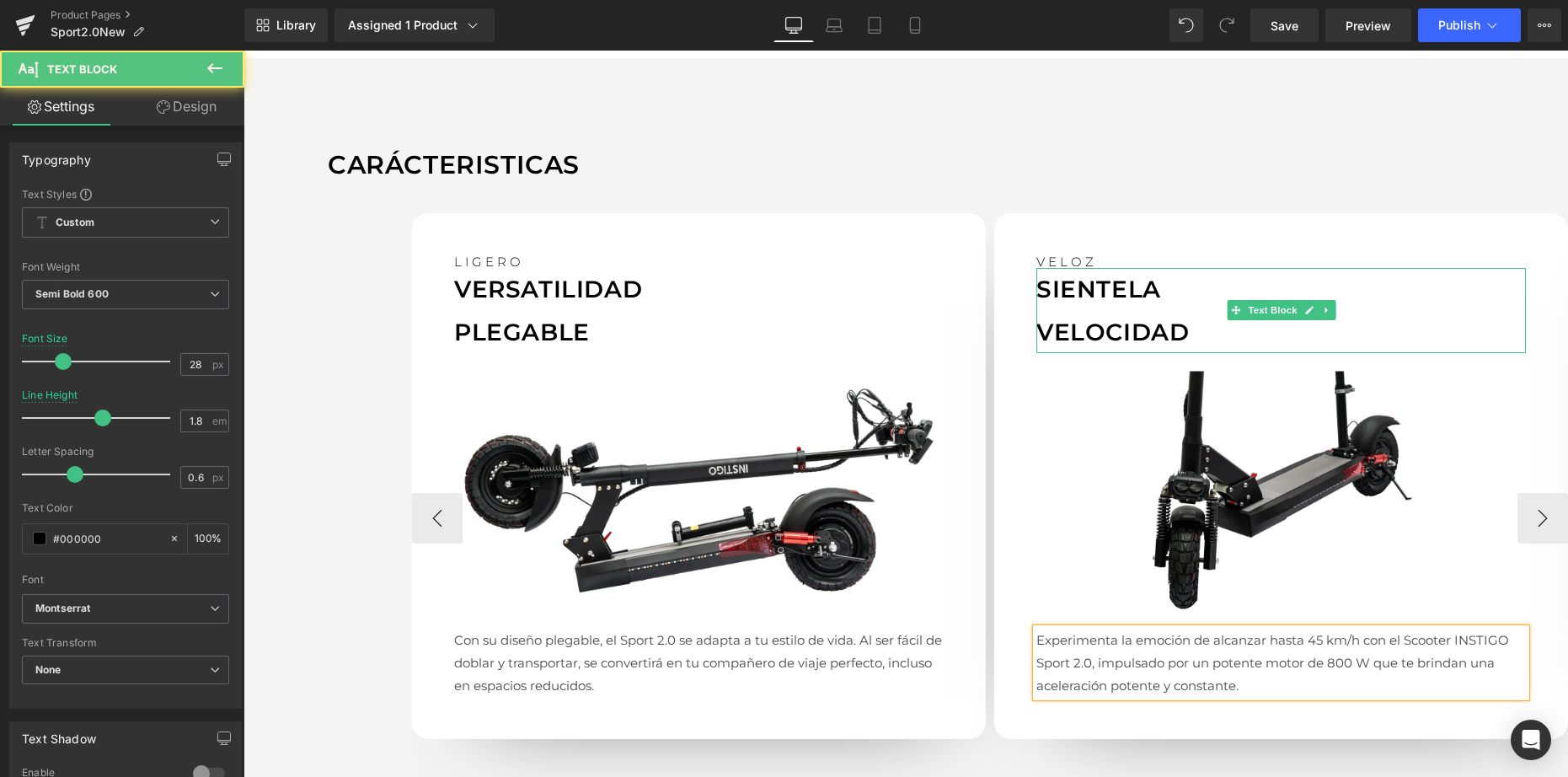
click at [1098, 314] on p "VELOCIDAD" at bounding box center [1281, 332] width 489 height 42
click at [1099, 314] on p "VELOCIDAD" at bounding box center [1281, 332] width 489 height 42
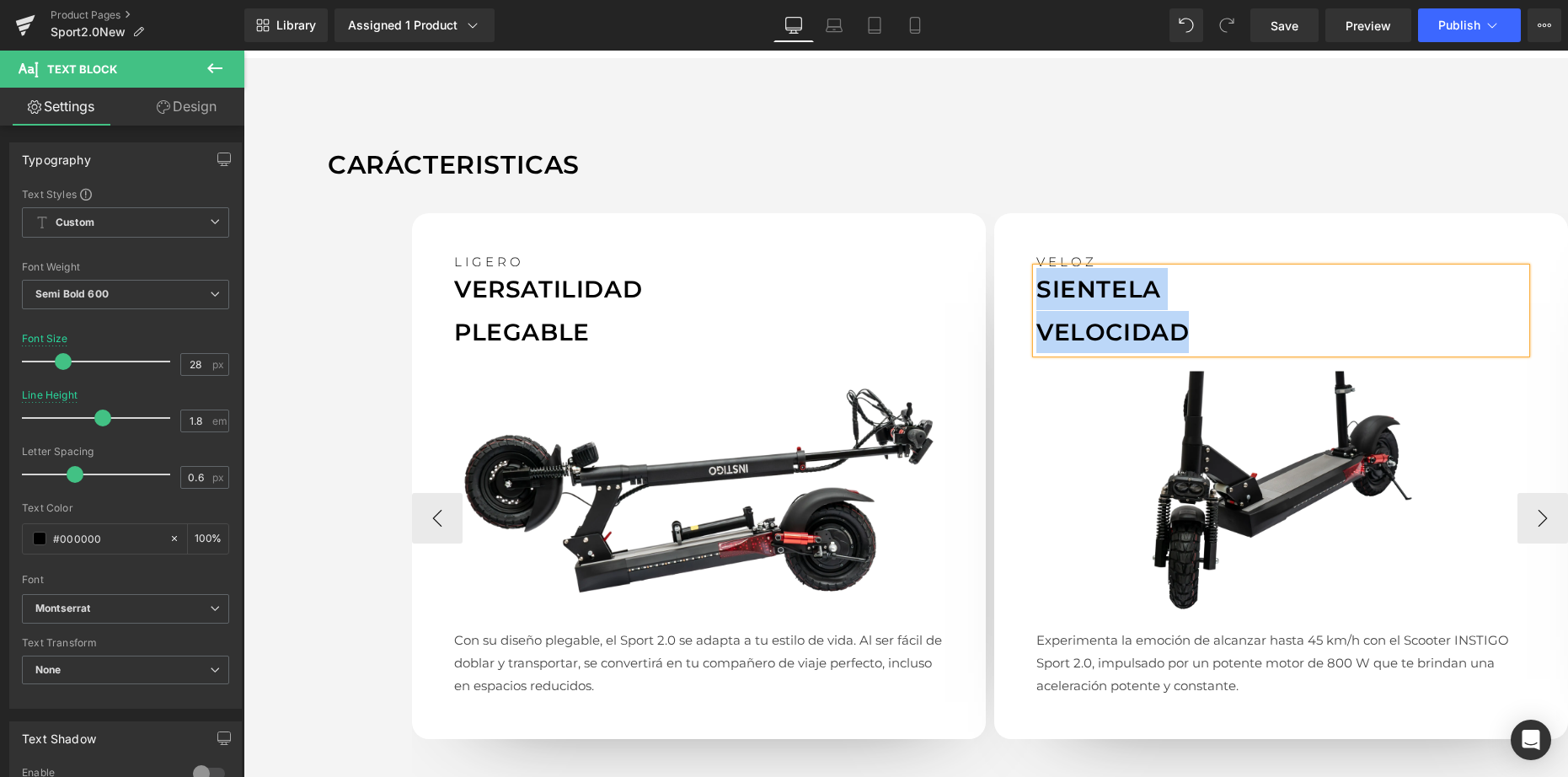
paste div
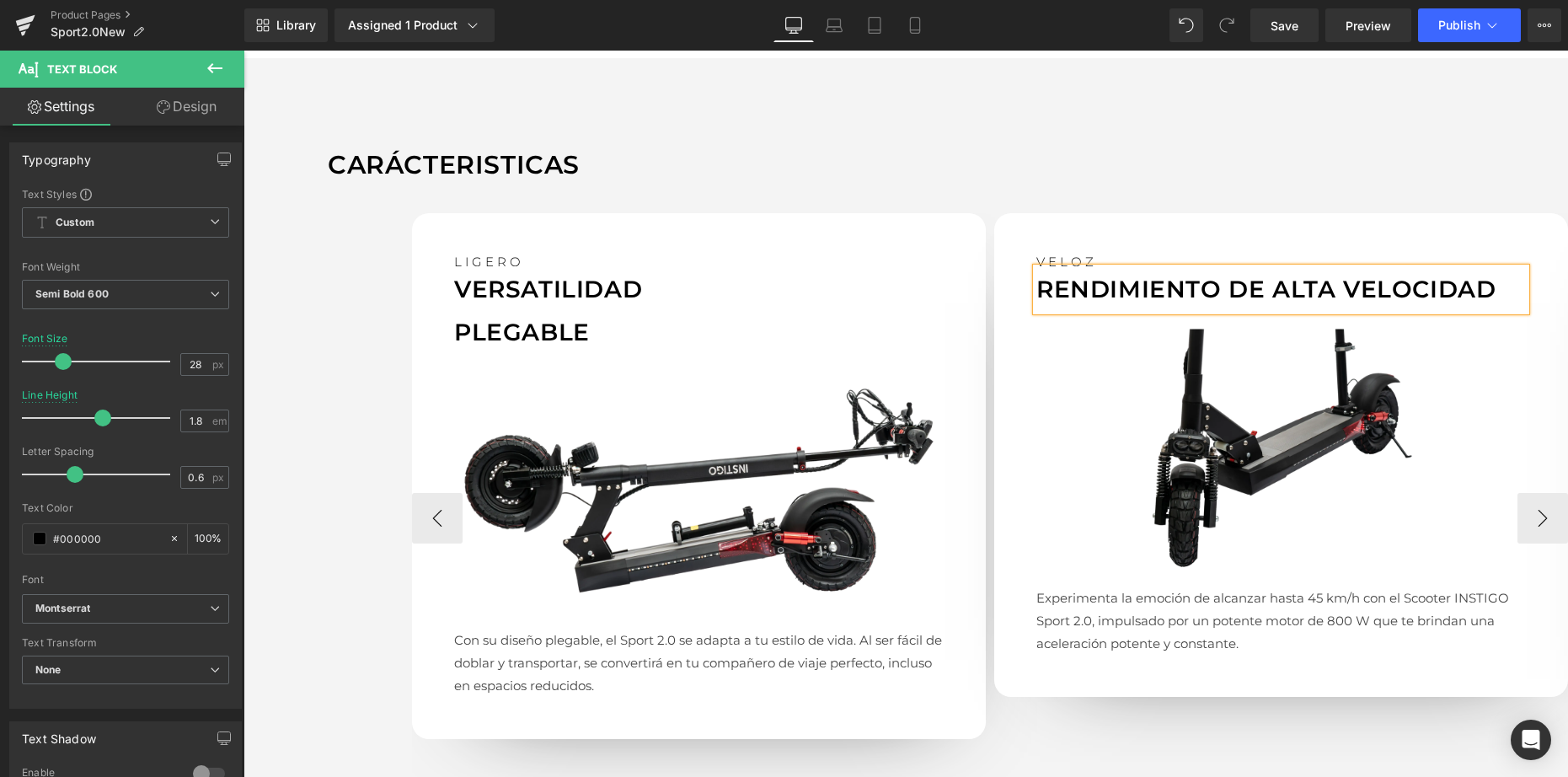
click at [1269, 282] on p "RENDIMIENTO DE ALTA VELOCIDAD" at bounding box center [1281, 289] width 489 height 42
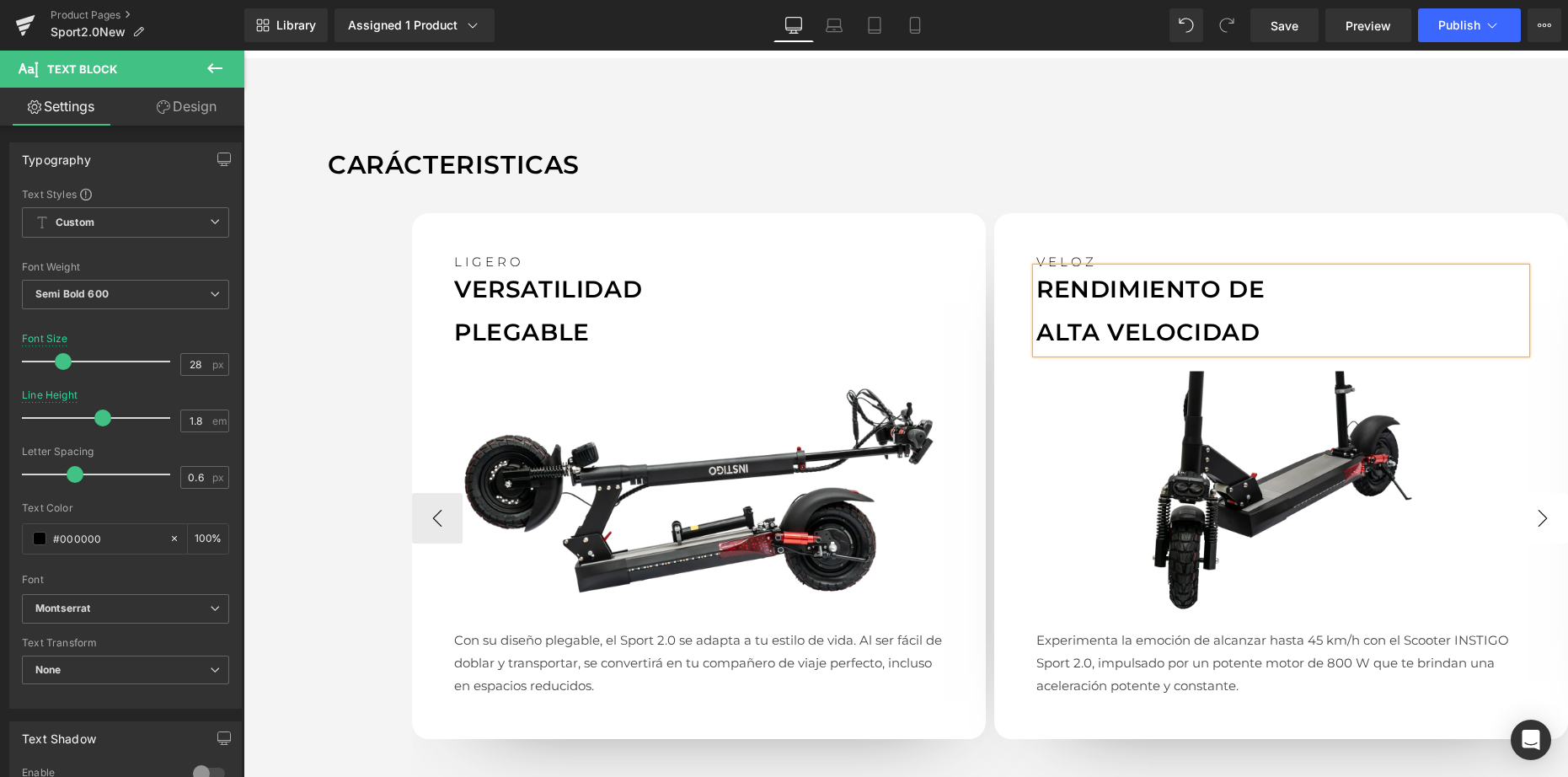
click at [1551, 512] on button "›" at bounding box center [1542, 518] width 51 height 51
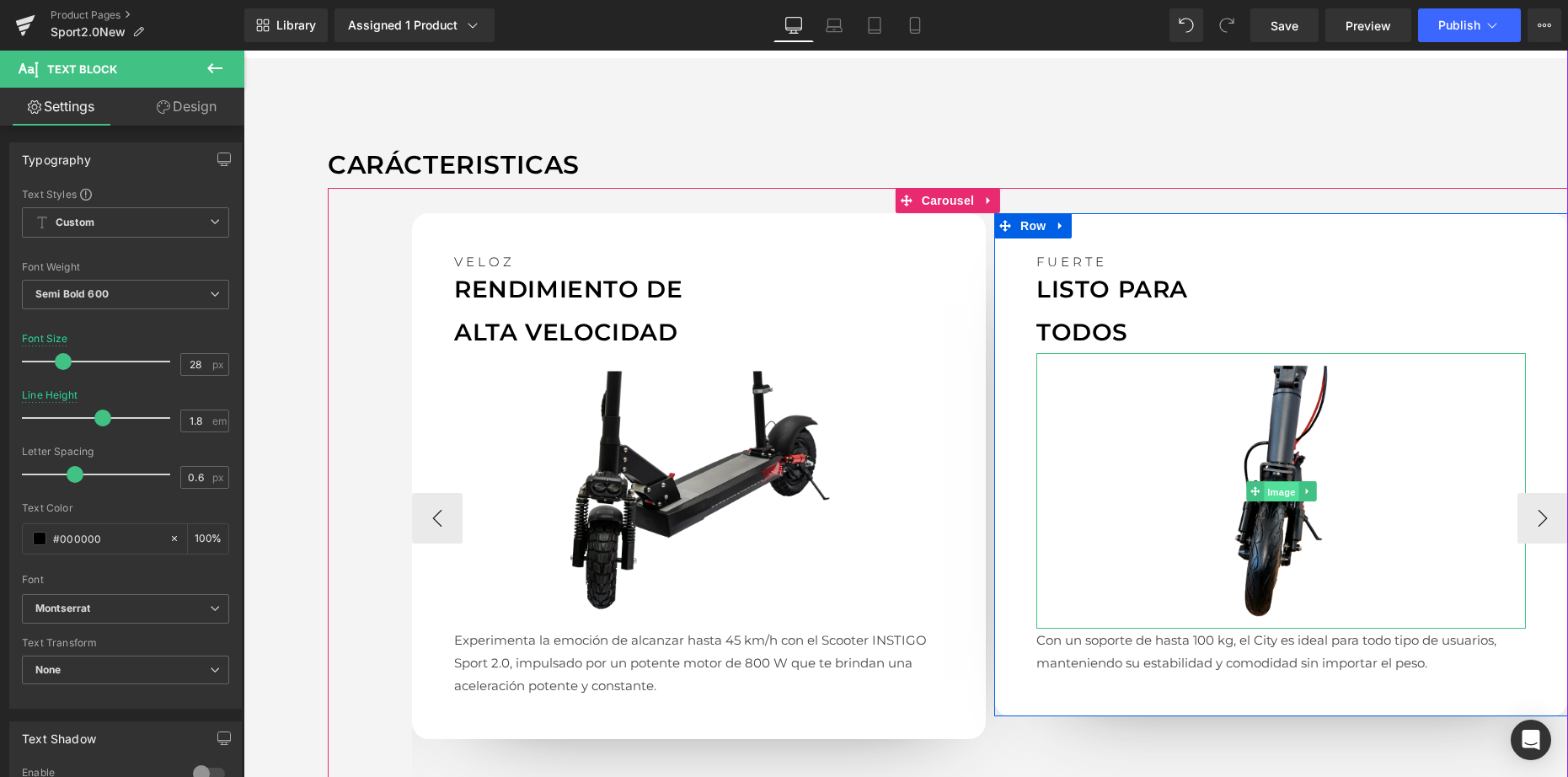
click at [1264, 497] on span "Image" at bounding box center [1281, 491] width 35 height 20
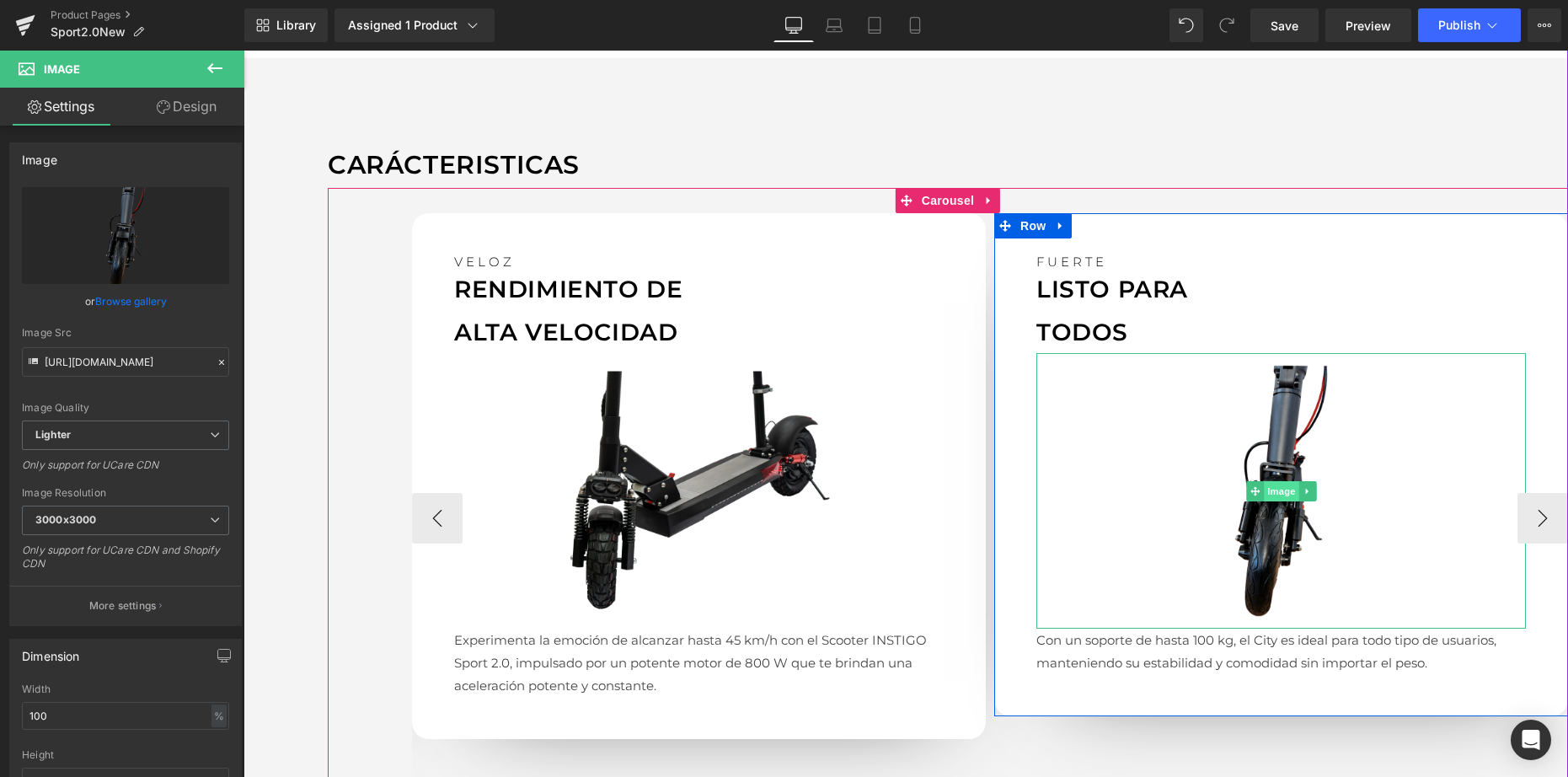
click at [1266, 491] on span "Image" at bounding box center [1281, 491] width 35 height 20
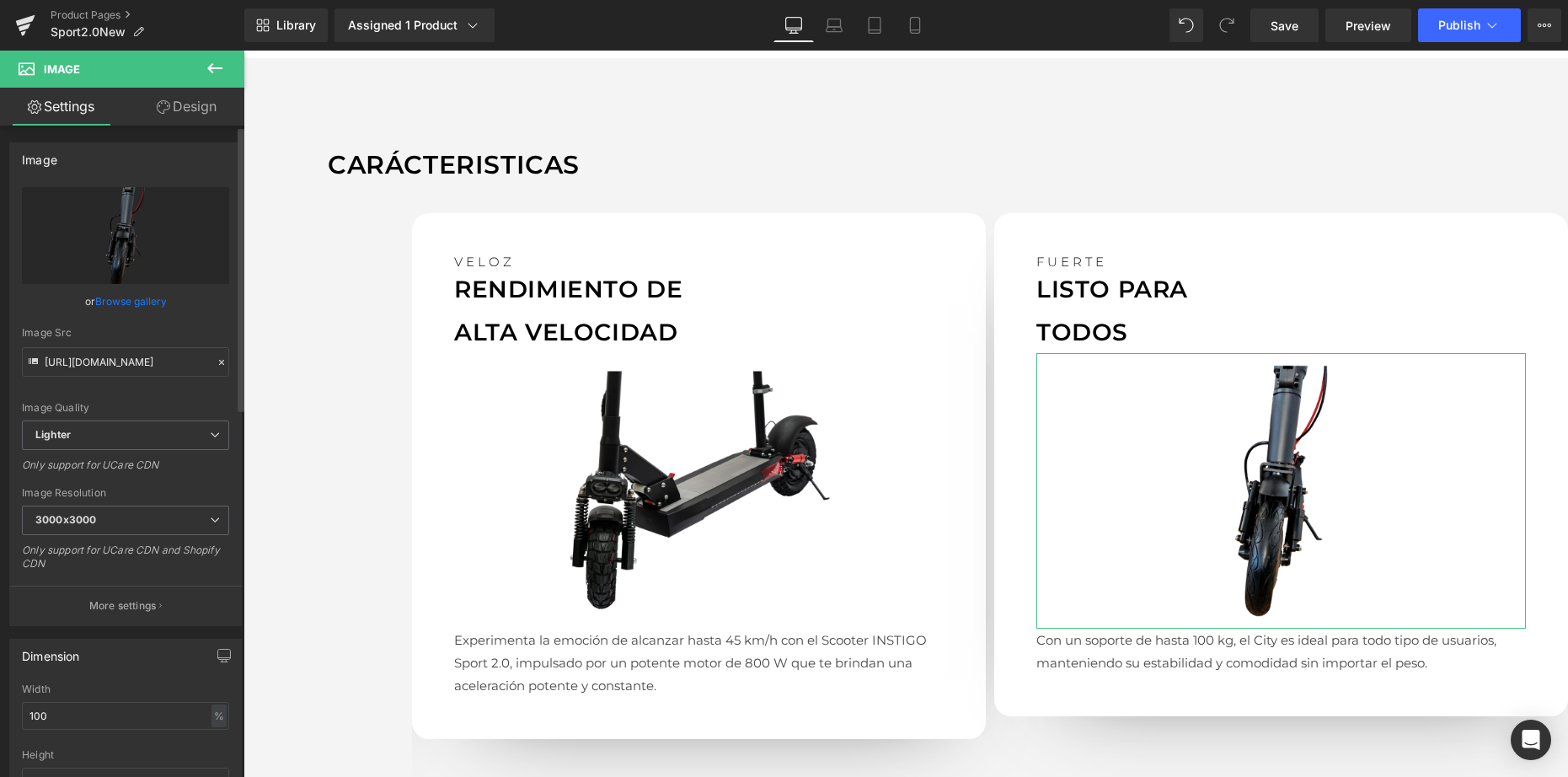
click at [113, 300] on link "Browse gallery" at bounding box center [131, 301] width 72 height 30
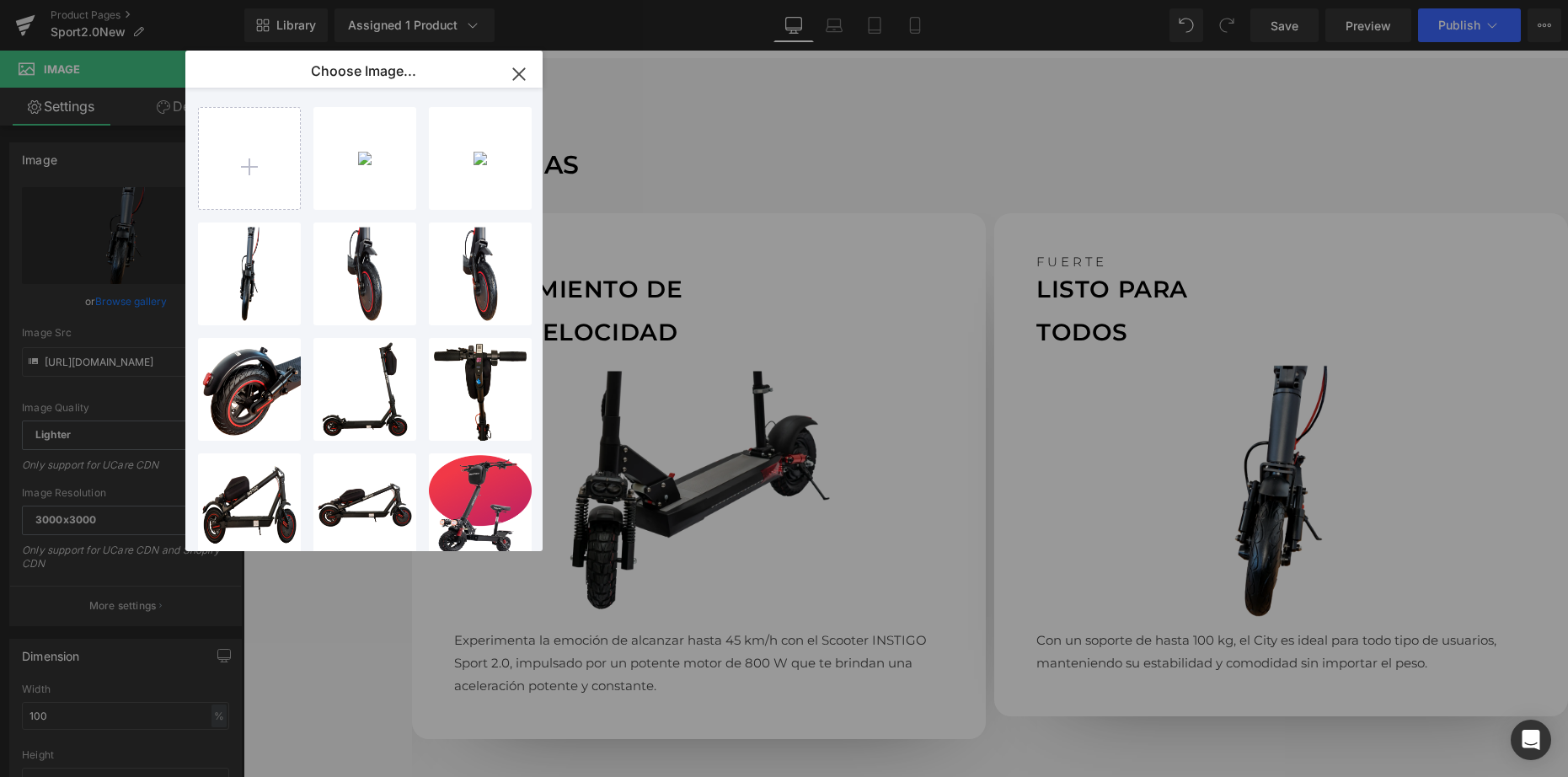
type input "C:\fakepath\sportgale3.webp"
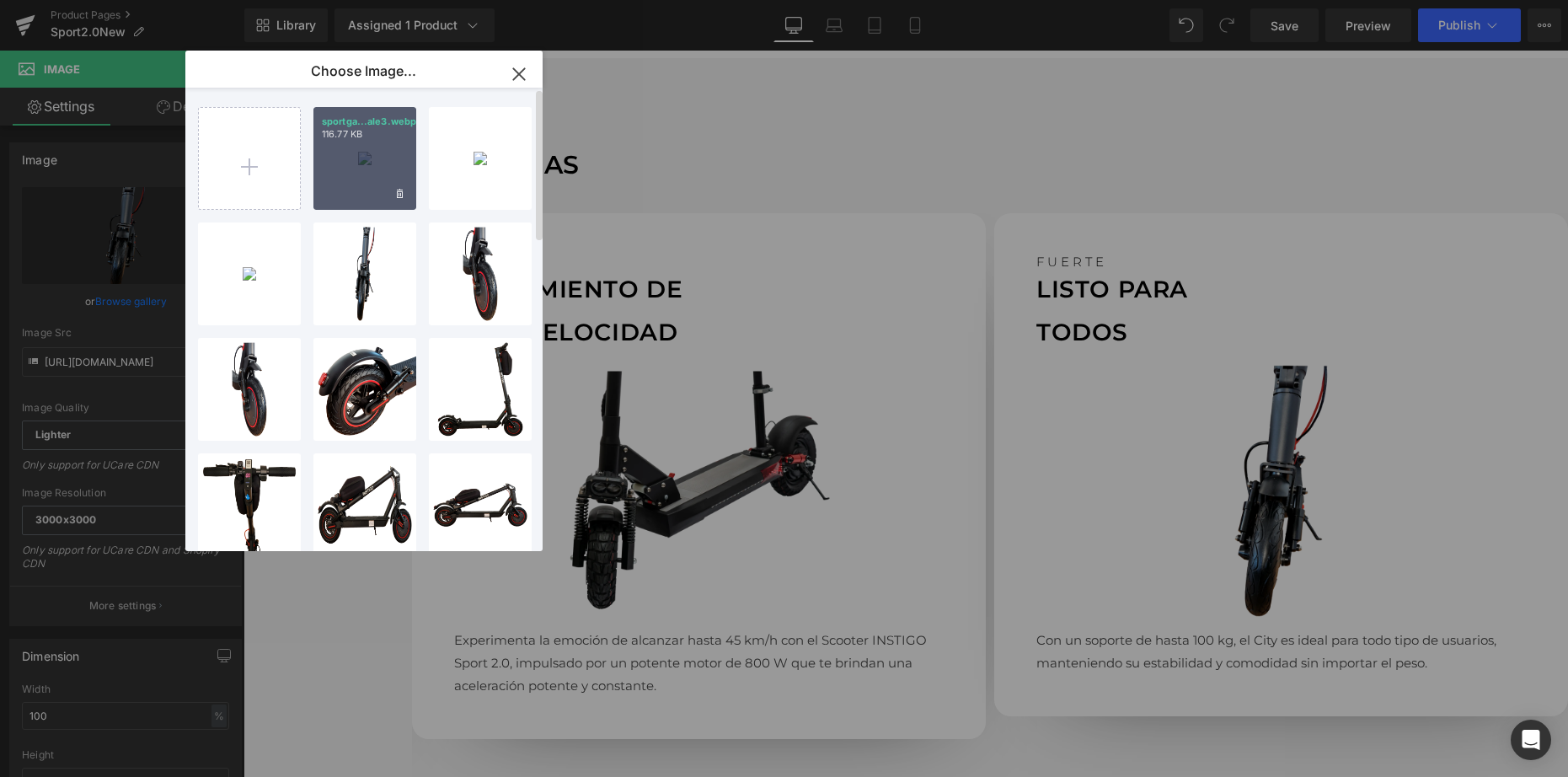
click at [375, 172] on div "sportga...ale3.webp 116.77 KB" at bounding box center [365, 159] width 103 height 103
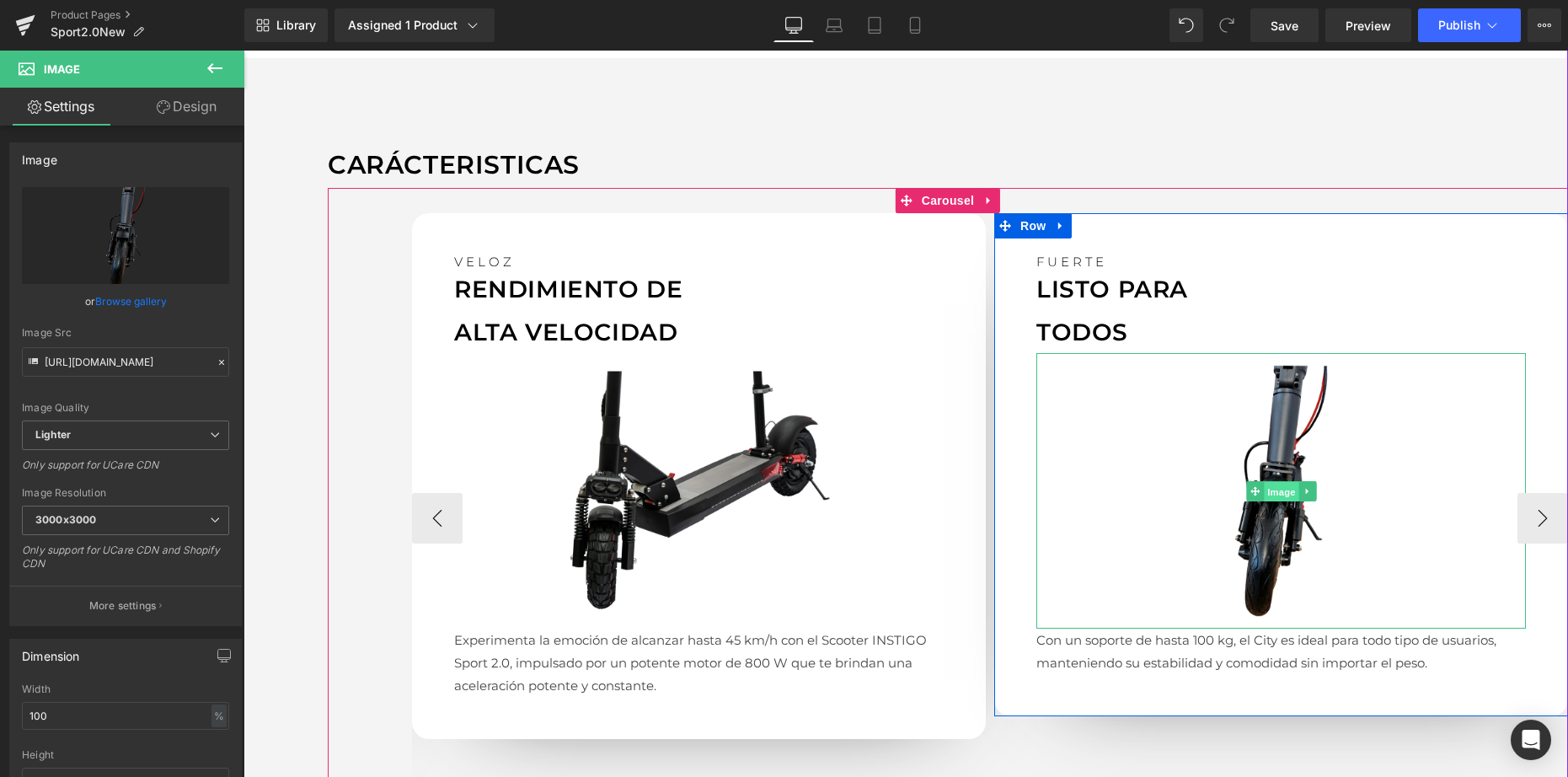
click at [1272, 490] on span "Image" at bounding box center [1281, 491] width 35 height 20
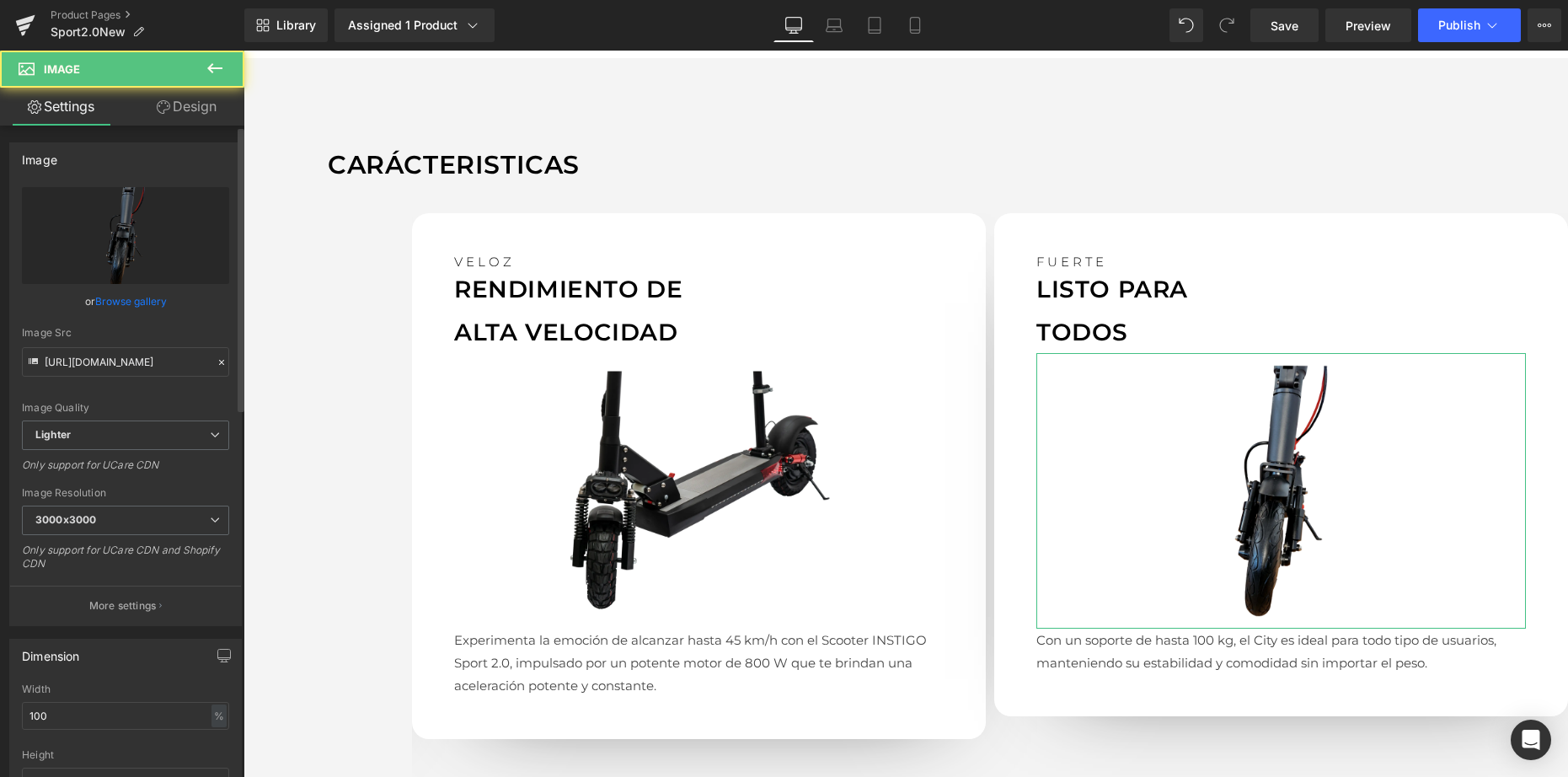
click at [143, 301] on link "Browse gallery" at bounding box center [131, 301] width 72 height 30
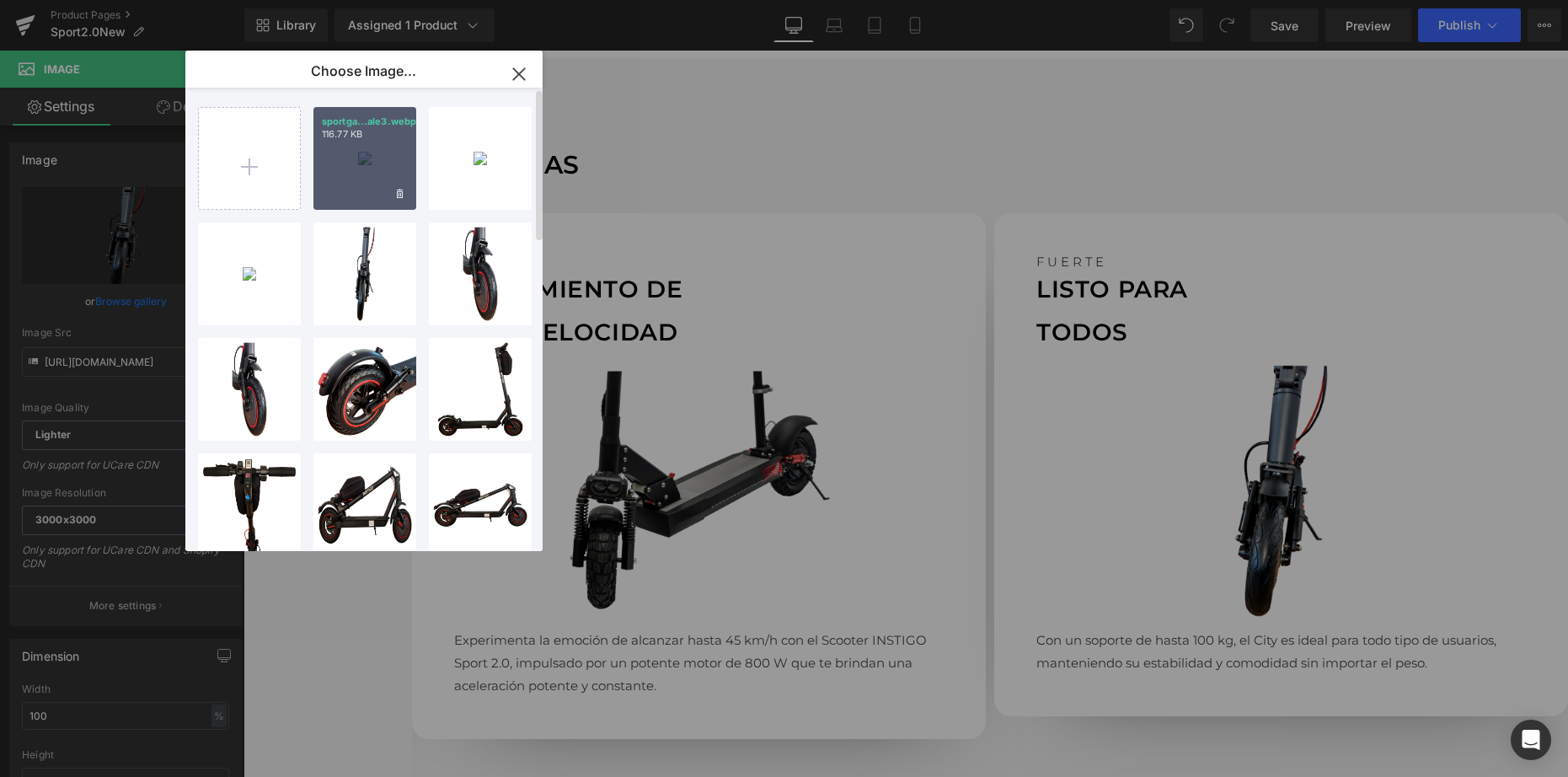
click at [357, 149] on div "sportga...ale3.webp 116.77 KB" at bounding box center [365, 159] width 103 height 103
type input "[URL][DOMAIN_NAME]"
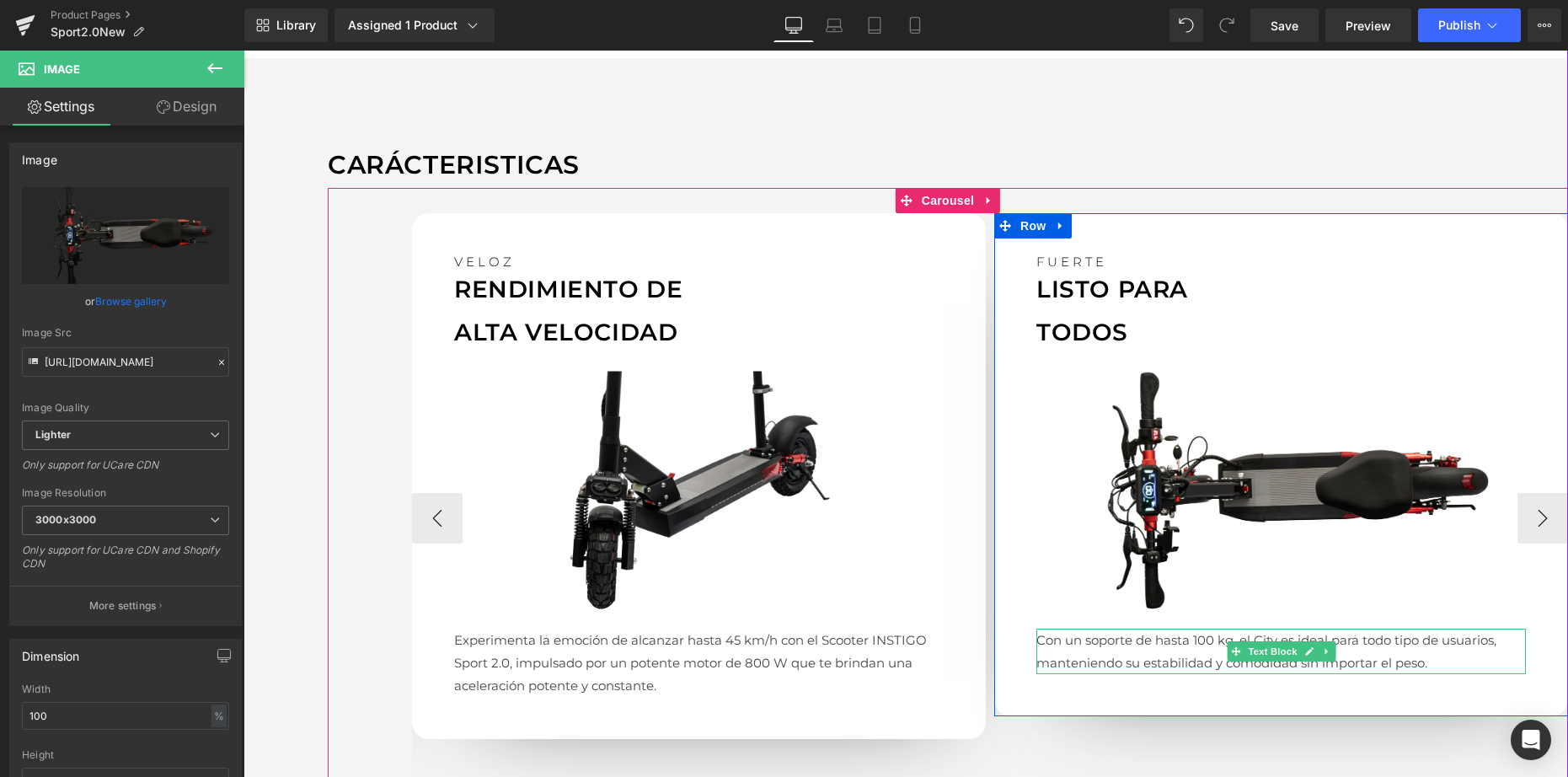
click at [1043, 637] on p "Con un soporte de hasta 100 kg, el City es ideal para todo tipo de usuarios, ma…" at bounding box center [1281, 652] width 489 height 46
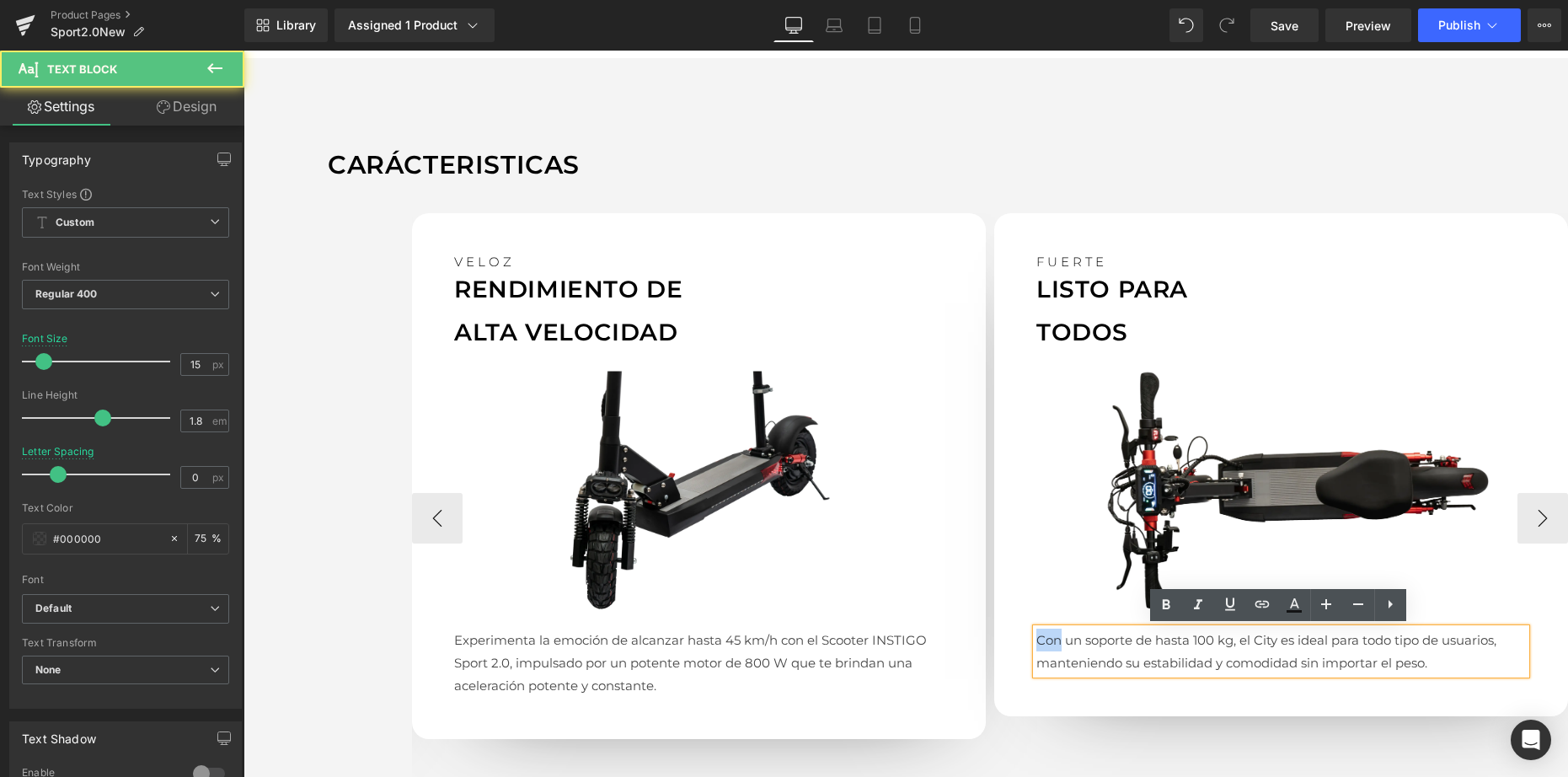
click at [1044, 637] on p "Con un soporte de hasta 100 kg, el City es ideal para todo tipo de usuarios, ma…" at bounding box center [1281, 652] width 489 height 46
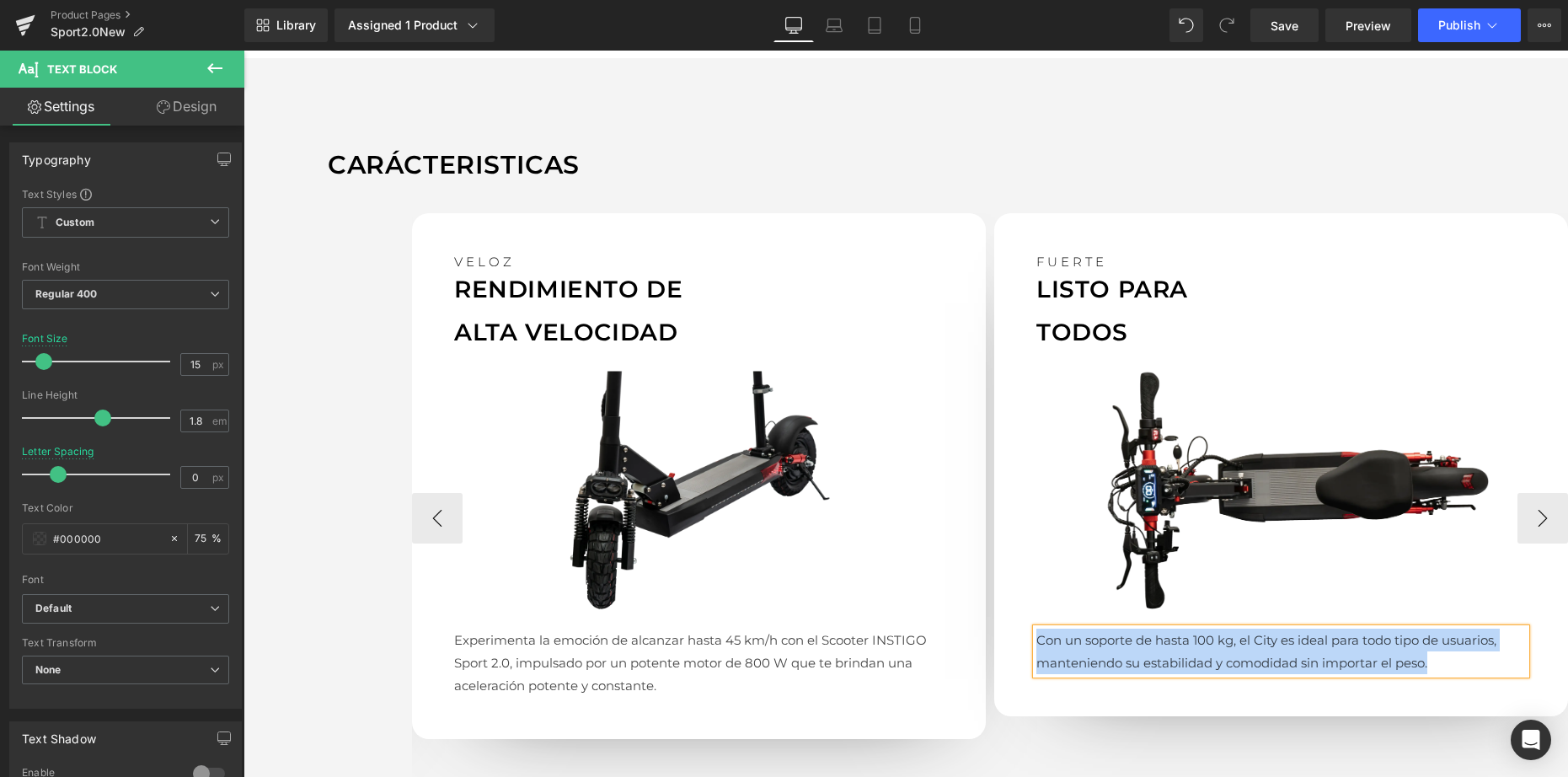
paste div
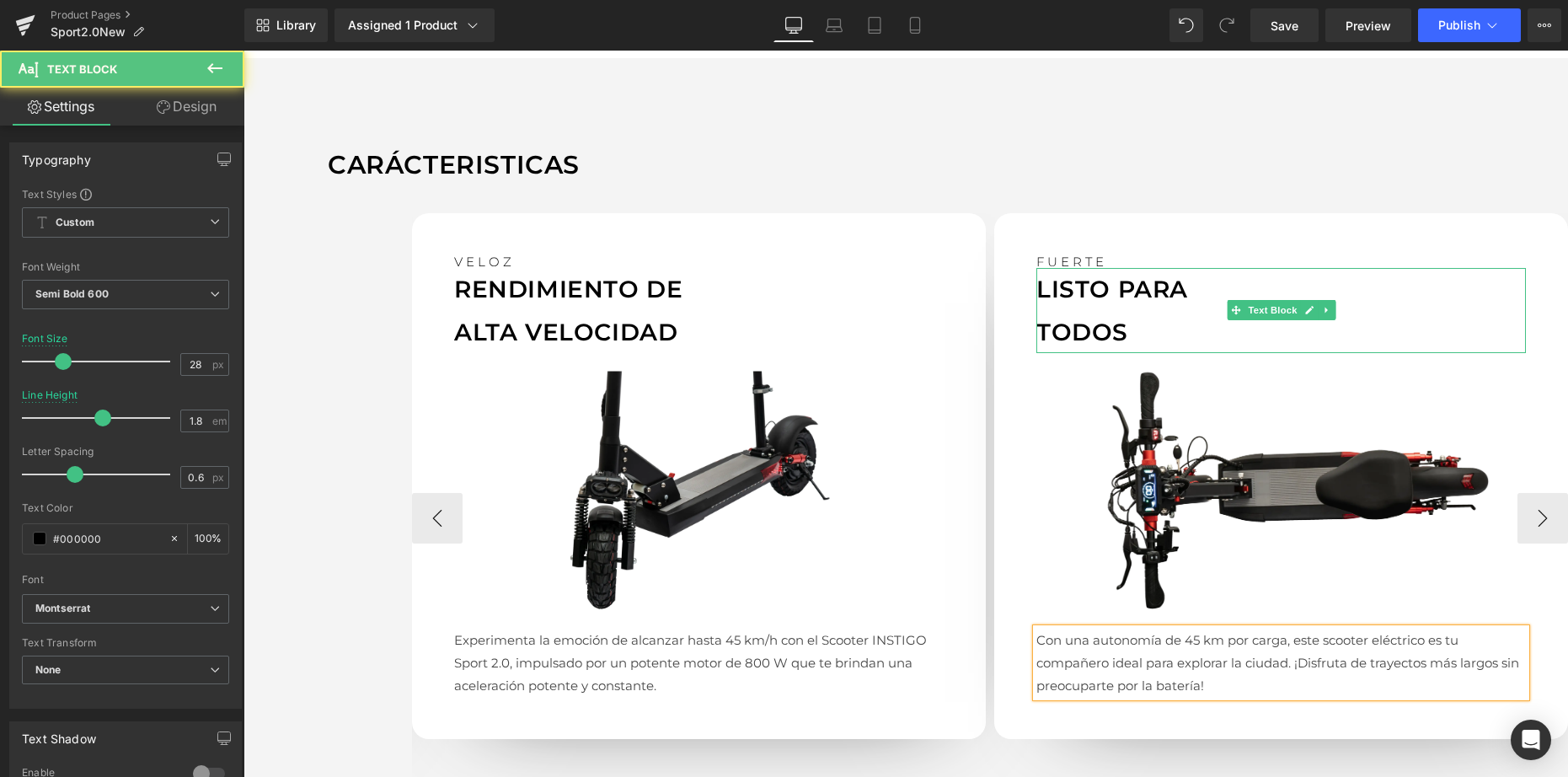
click at [1087, 312] on p "TODOS" at bounding box center [1281, 332] width 489 height 42
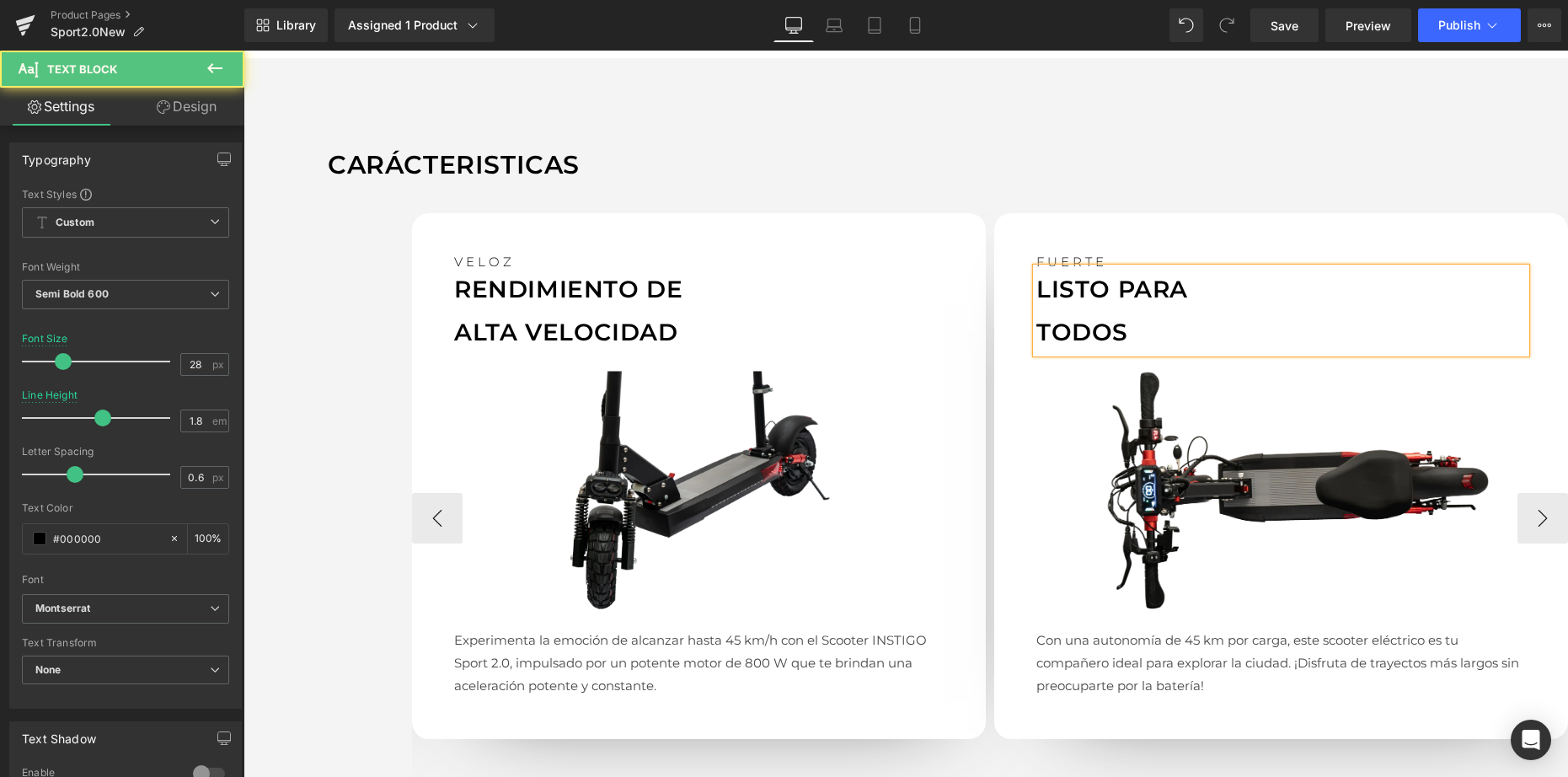
click at [1087, 312] on p "TODOS" at bounding box center [1281, 332] width 489 height 42
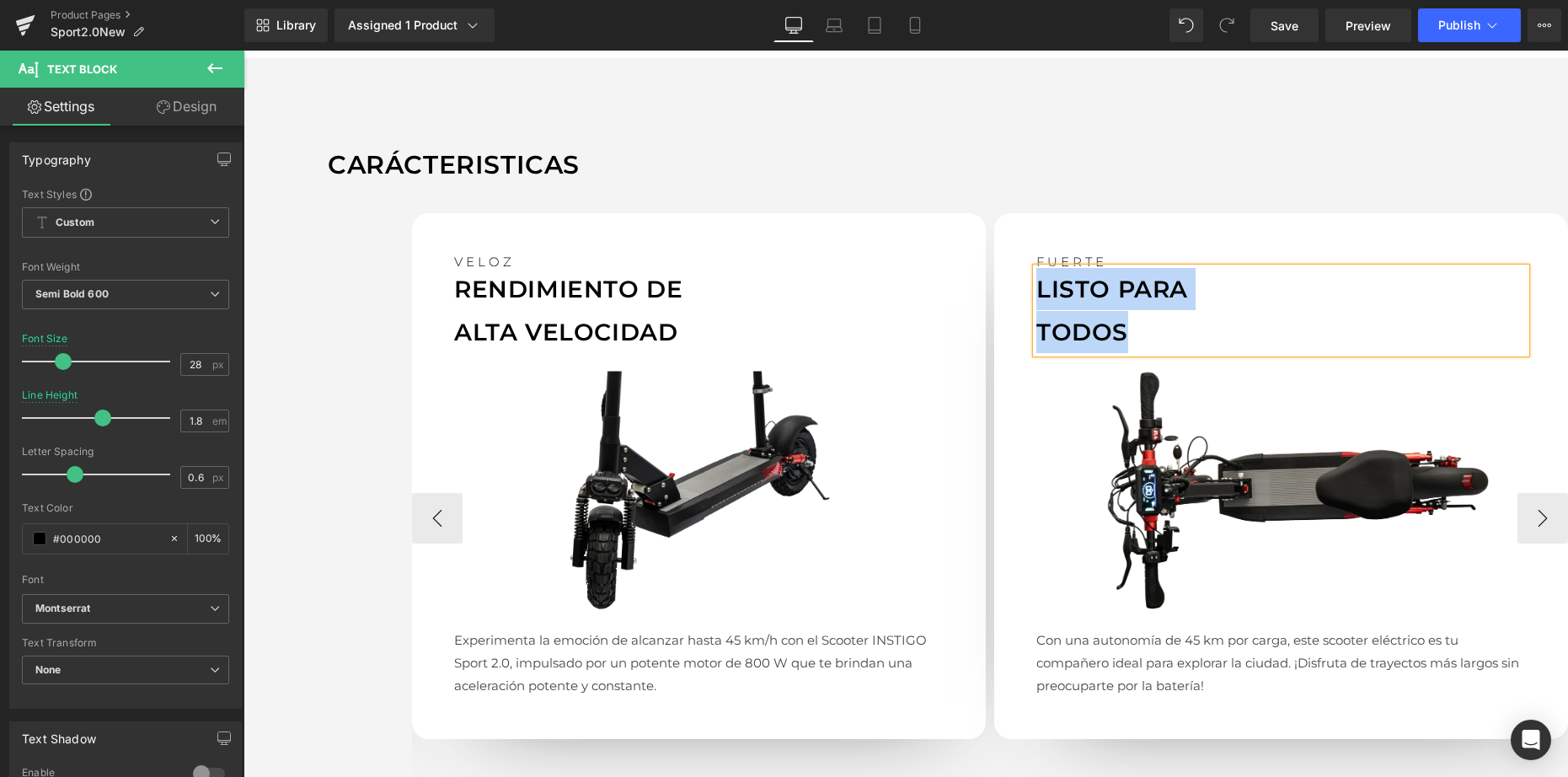
paste div
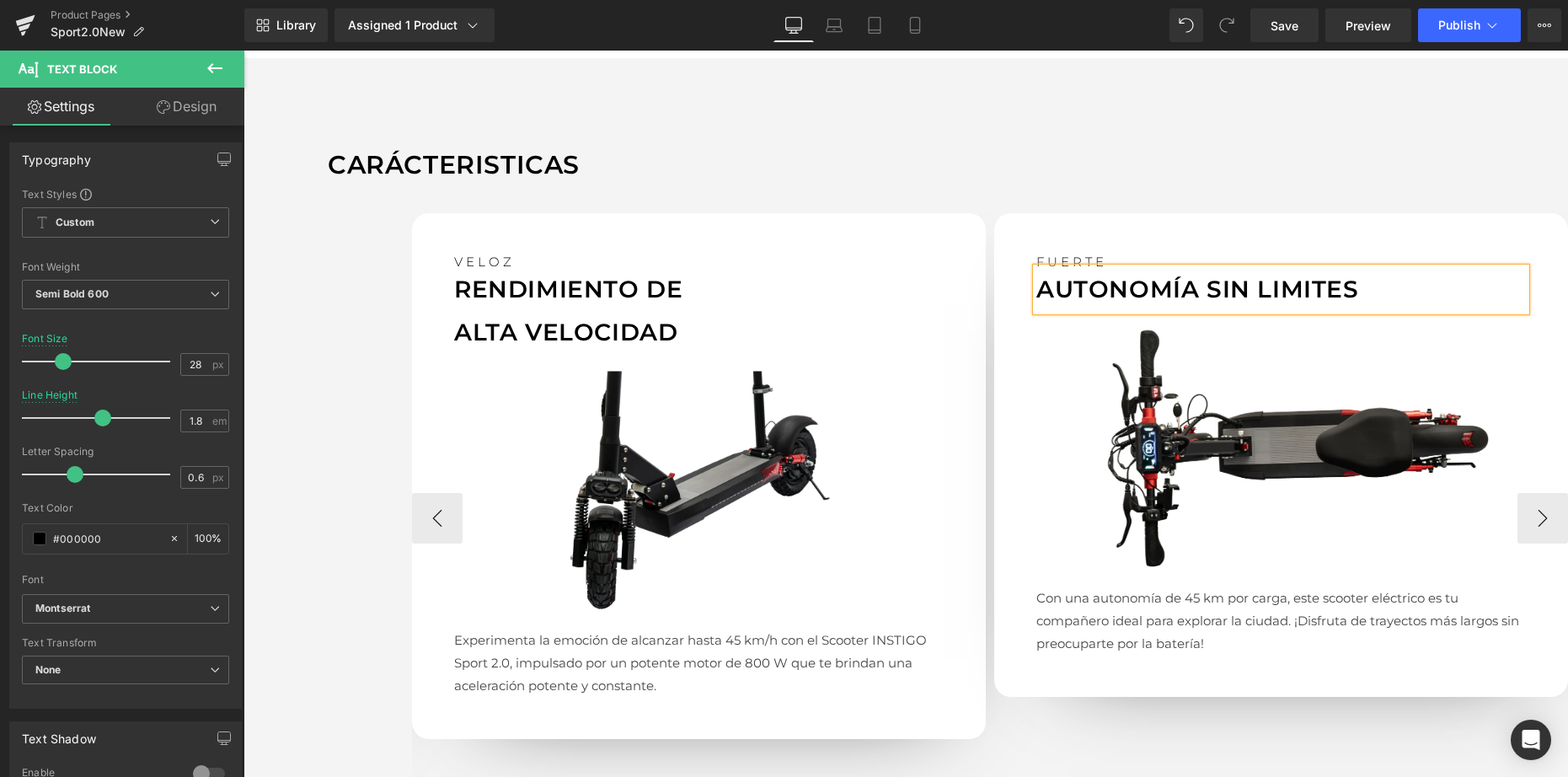
click at [1203, 285] on p "AUTONOMÍA SIN LIMITES" at bounding box center [1281, 289] width 489 height 42
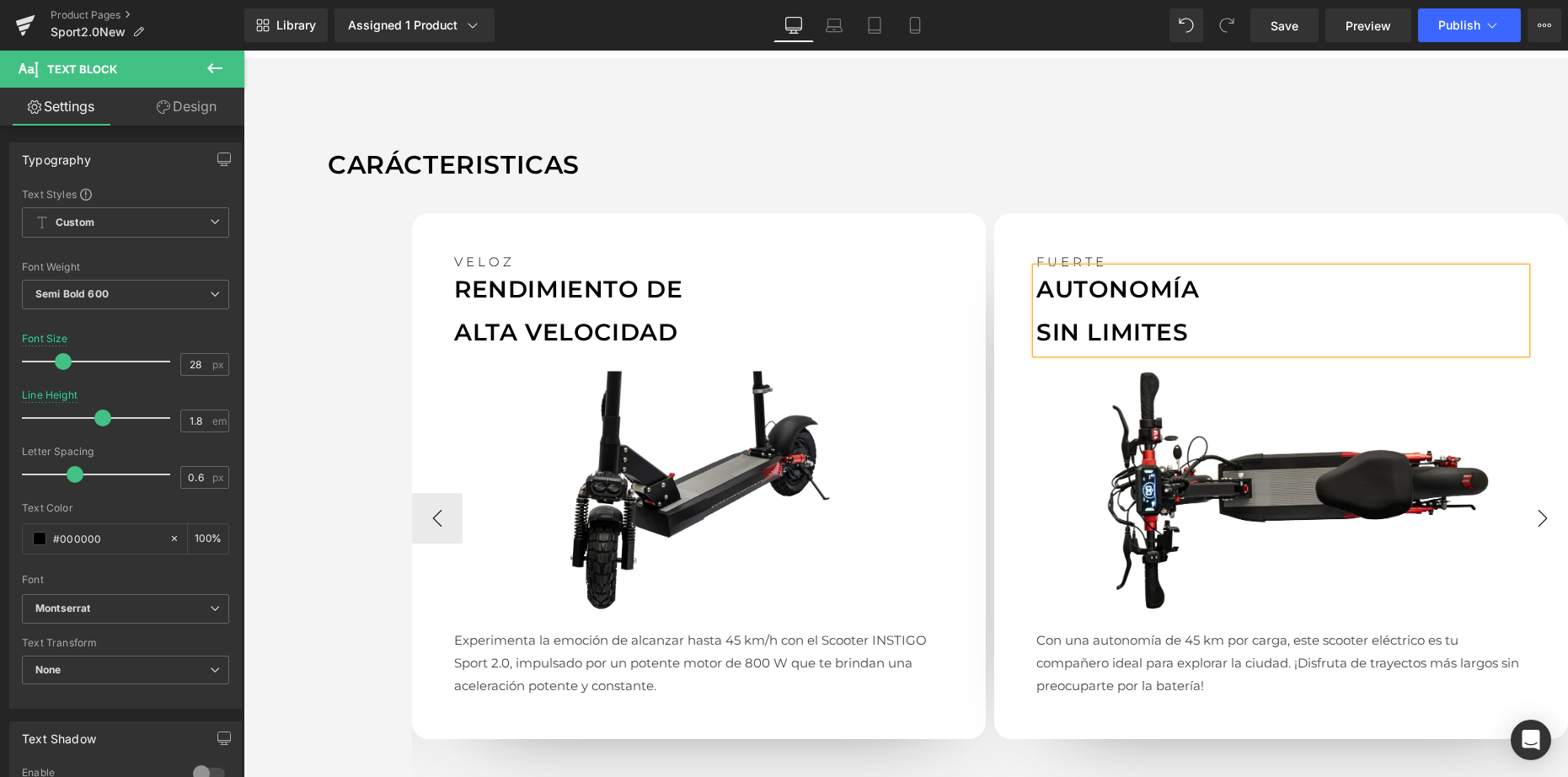
click at [1526, 525] on button "›" at bounding box center [1542, 518] width 51 height 51
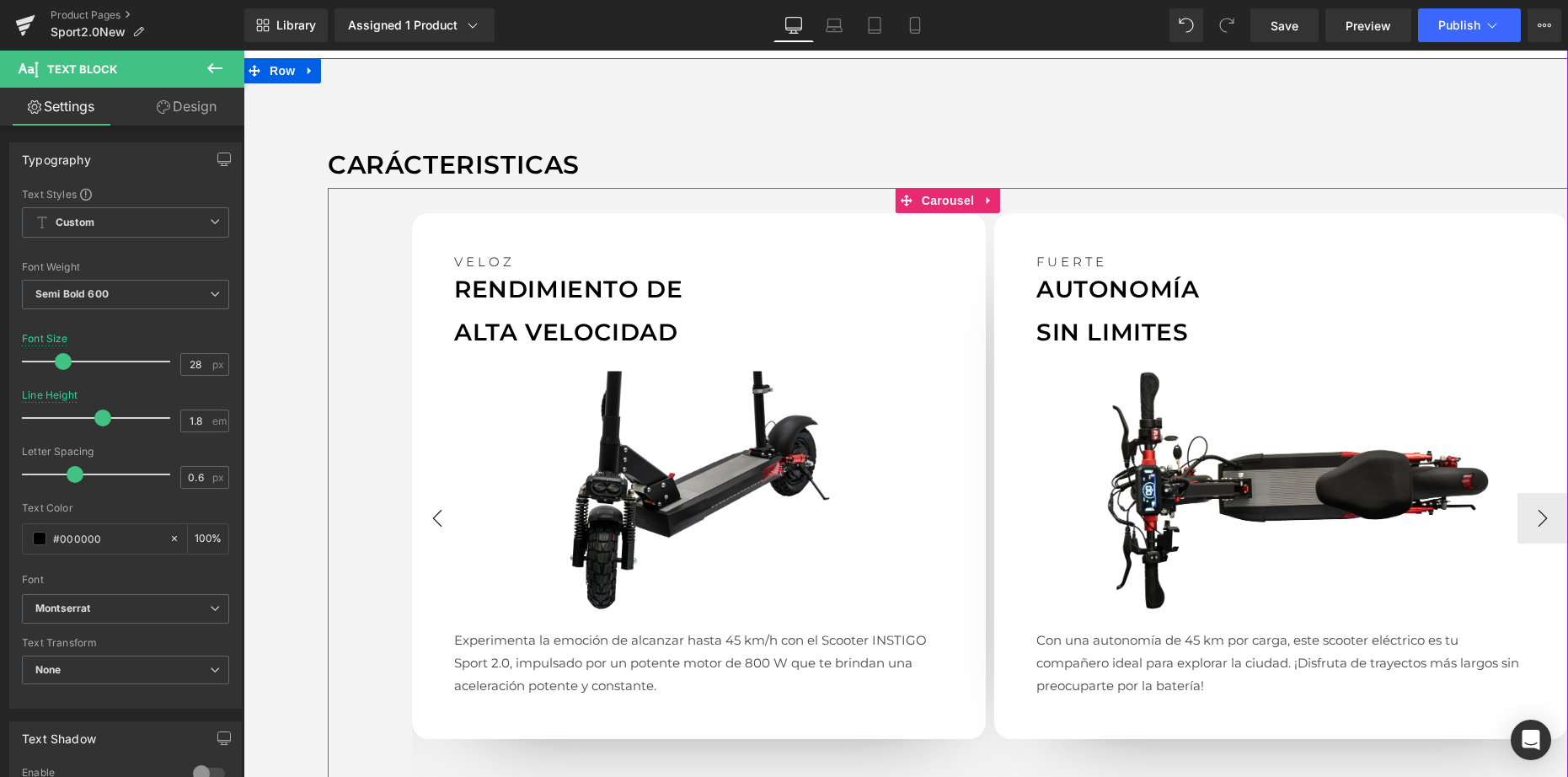
click at [425, 524] on button "‹" at bounding box center [437, 518] width 51 height 51
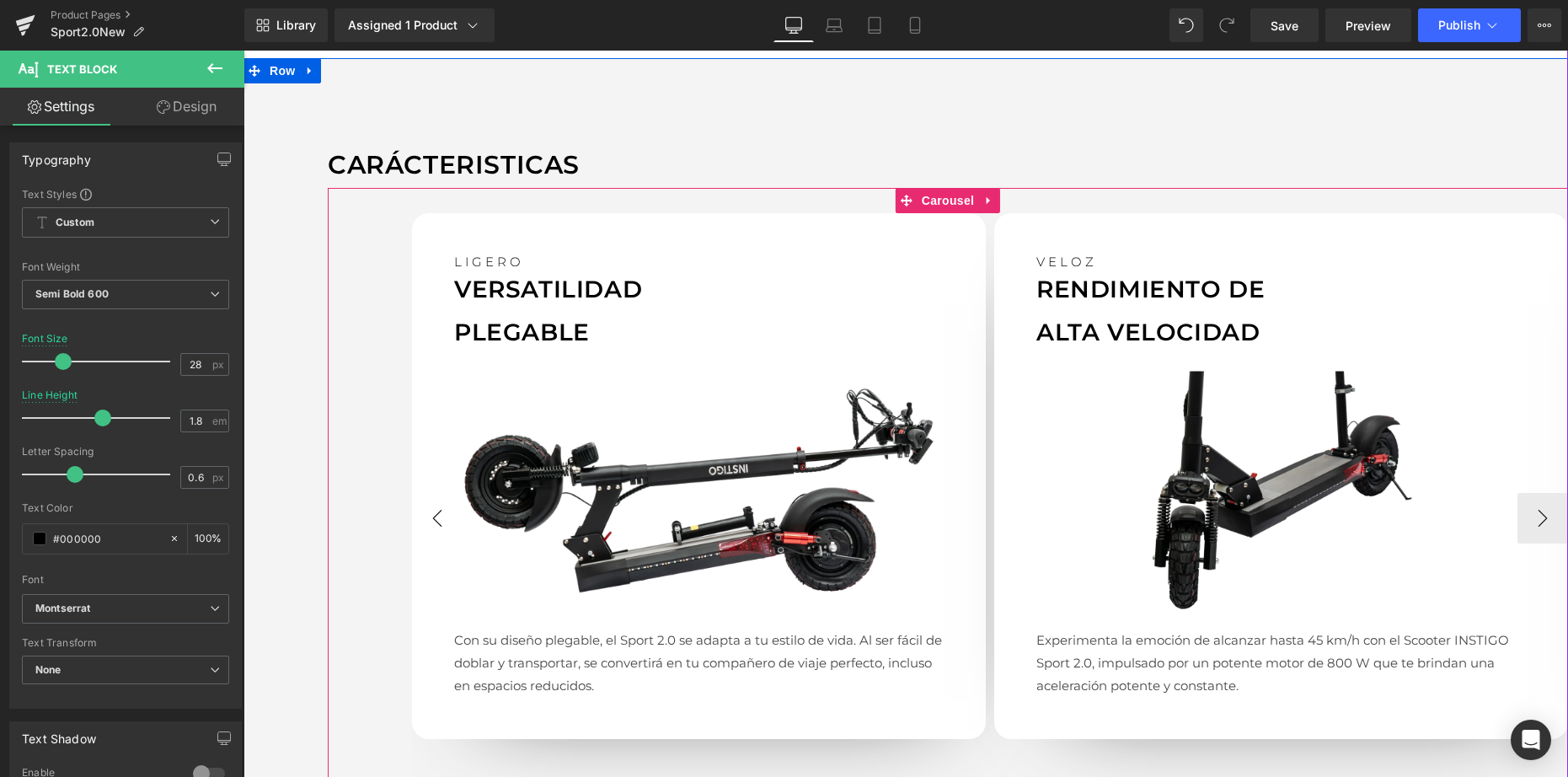
click at [425, 511] on button "‹" at bounding box center [437, 518] width 51 height 51
click at [1526, 512] on button "›" at bounding box center [1542, 518] width 51 height 51
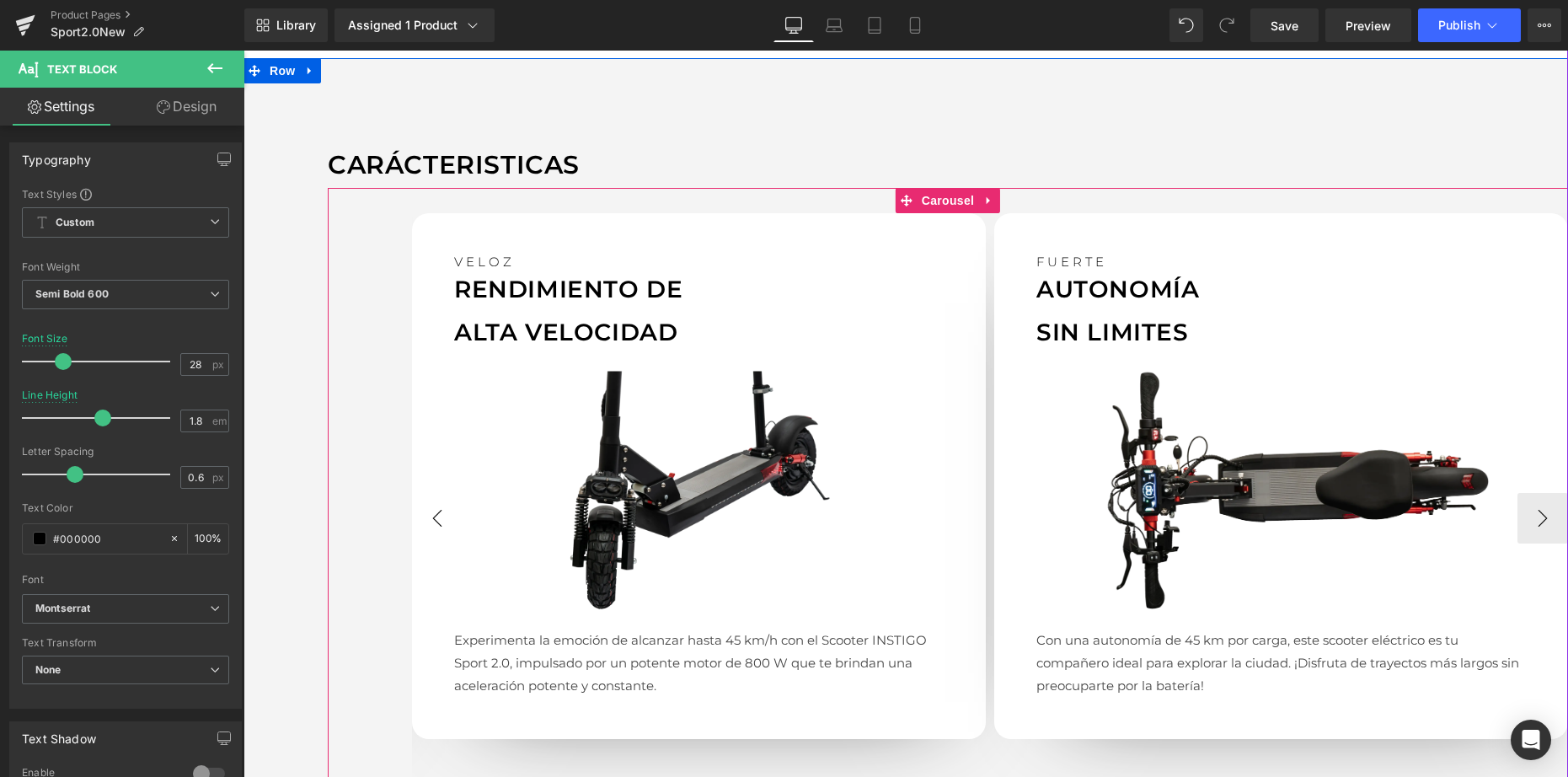
click at [436, 513] on button "‹" at bounding box center [437, 518] width 51 height 51
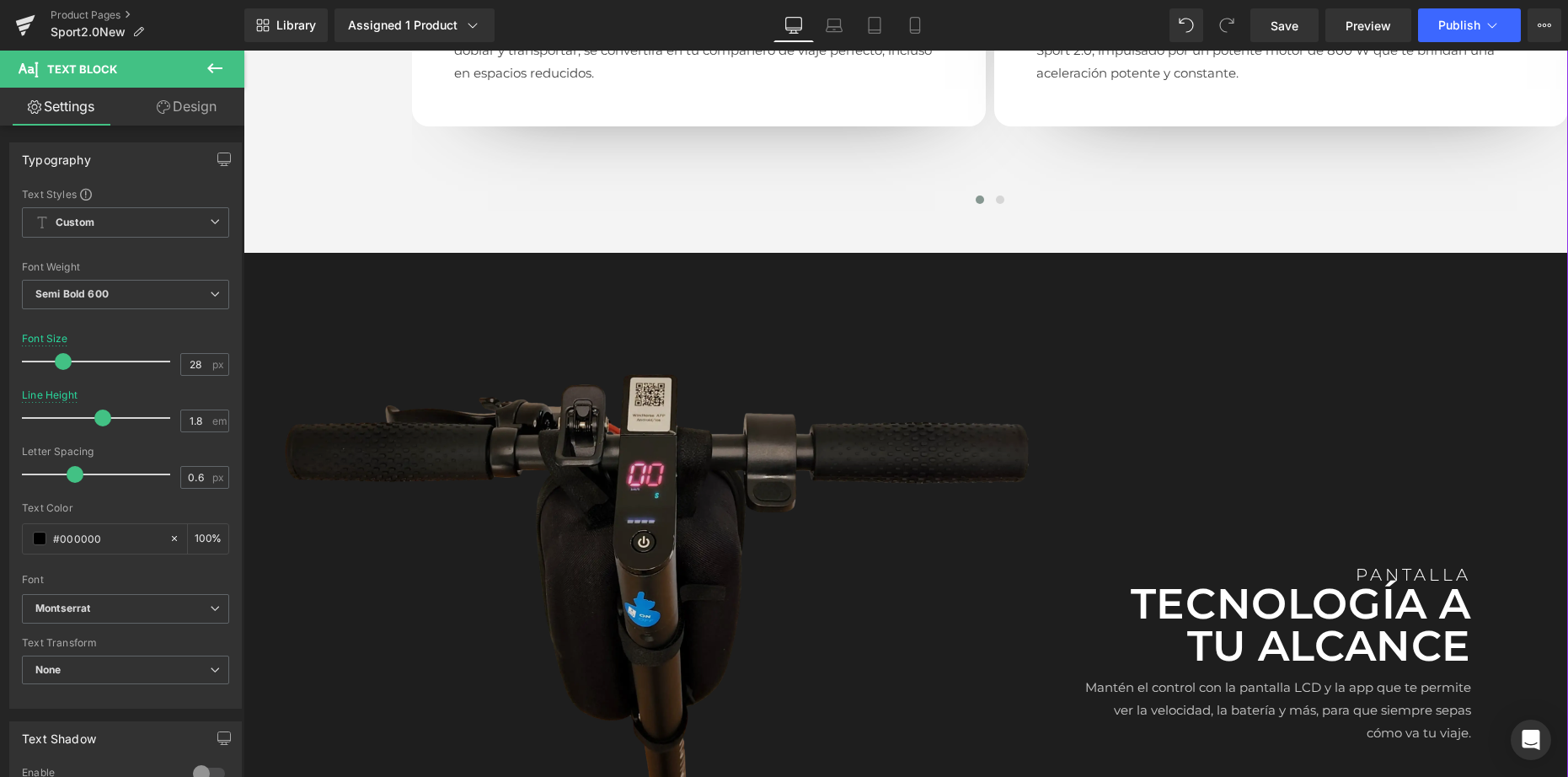
scroll to position [2115, 0]
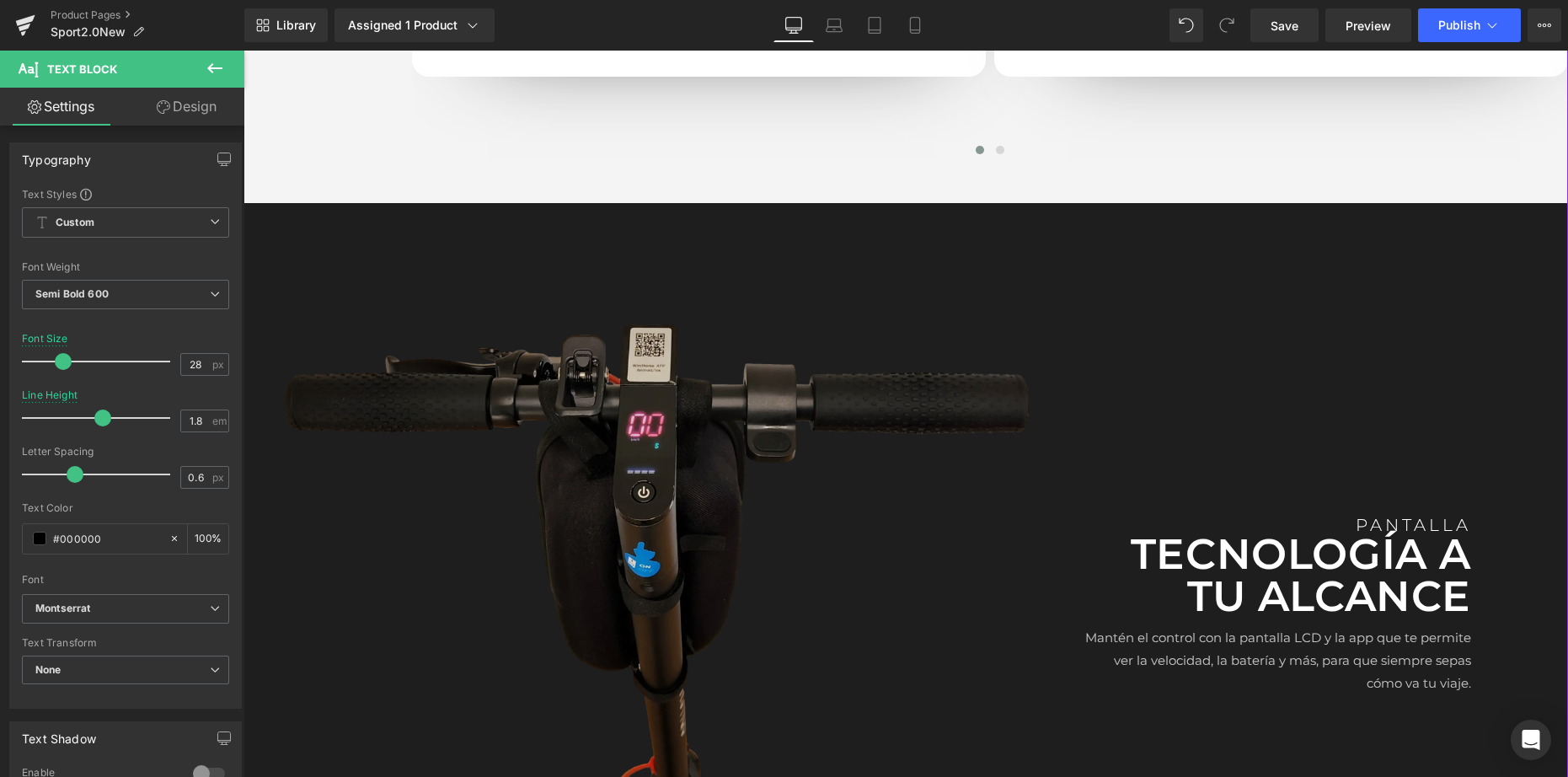
click at [677, 464] on img at bounding box center [656, 610] width 827 height 644
